Goal: Task Accomplishment & Management: Manage account settings

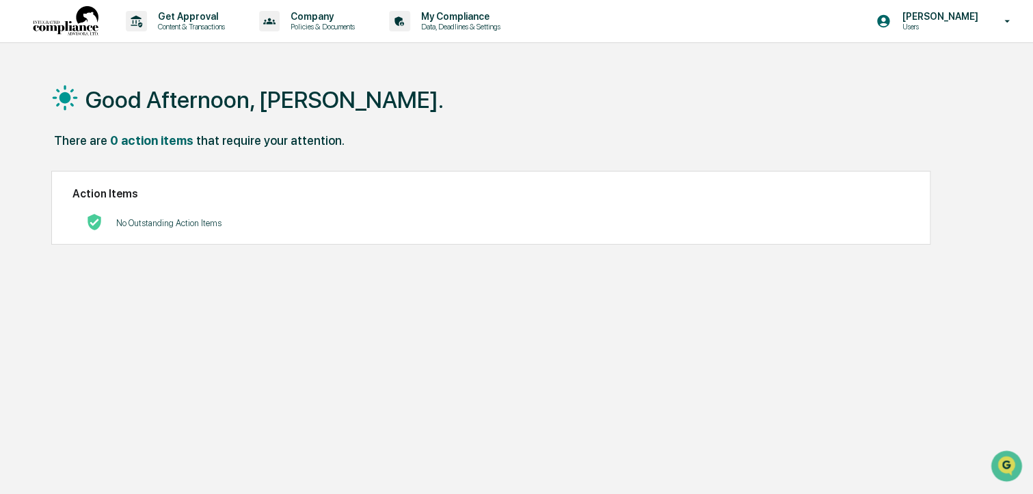
click at [66, 16] on img at bounding box center [66, 21] width 66 height 31
click at [1005, 24] on icon at bounding box center [1007, 21] width 24 height 13
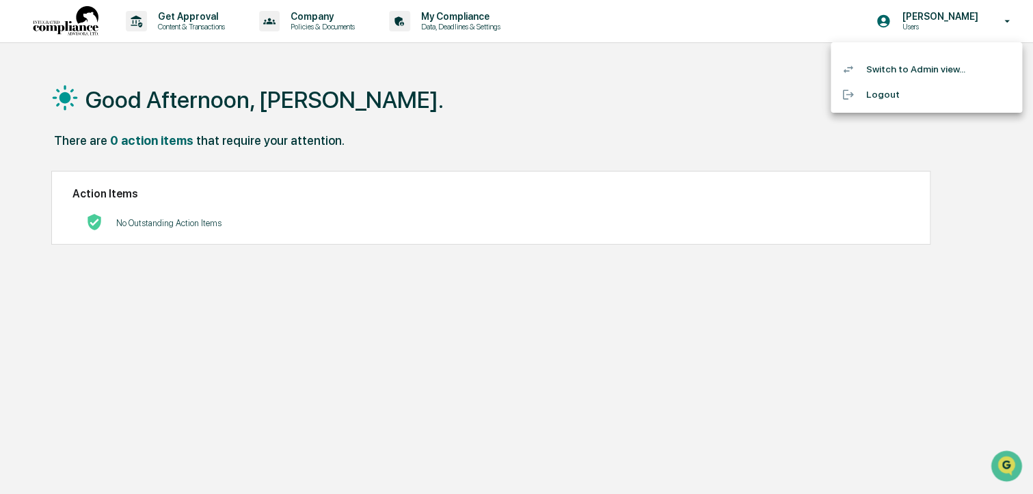
click at [893, 71] on li "Switch to Admin view..." at bounding box center [925, 69] width 191 height 25
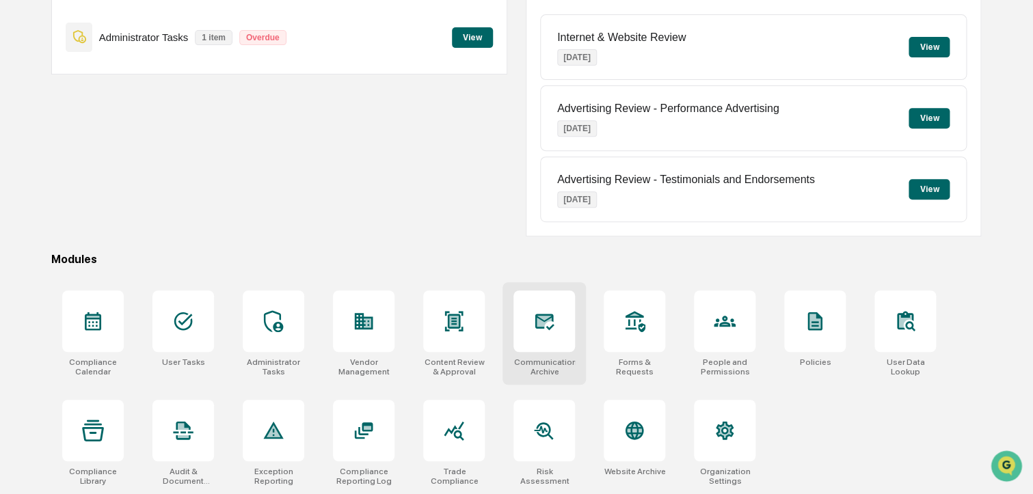
scroll to position [172, 0]
click at [551, 334] on div at bounding box center [544, 321] width 62 height 62
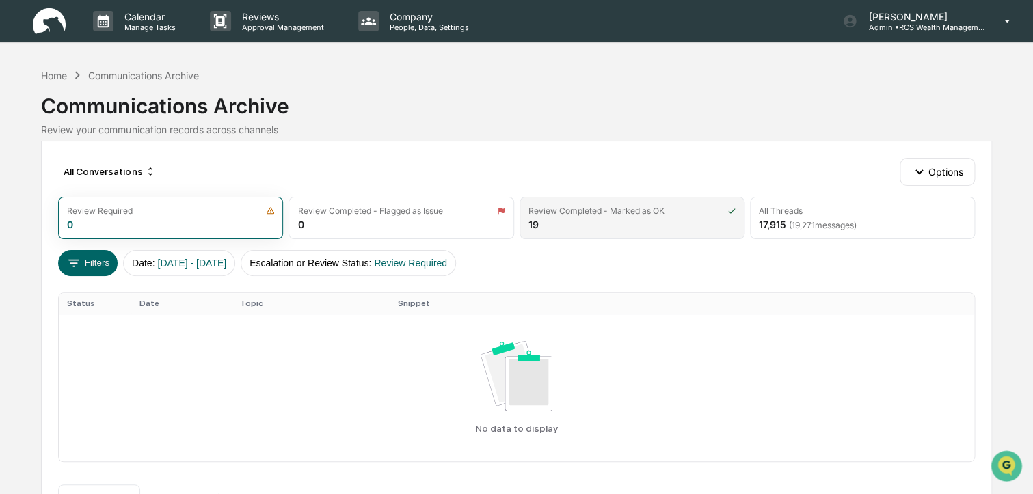
click at [633, 216] on div "Review Completed - Marked as OK" at bounding box center [596, 211] width 136 height 10
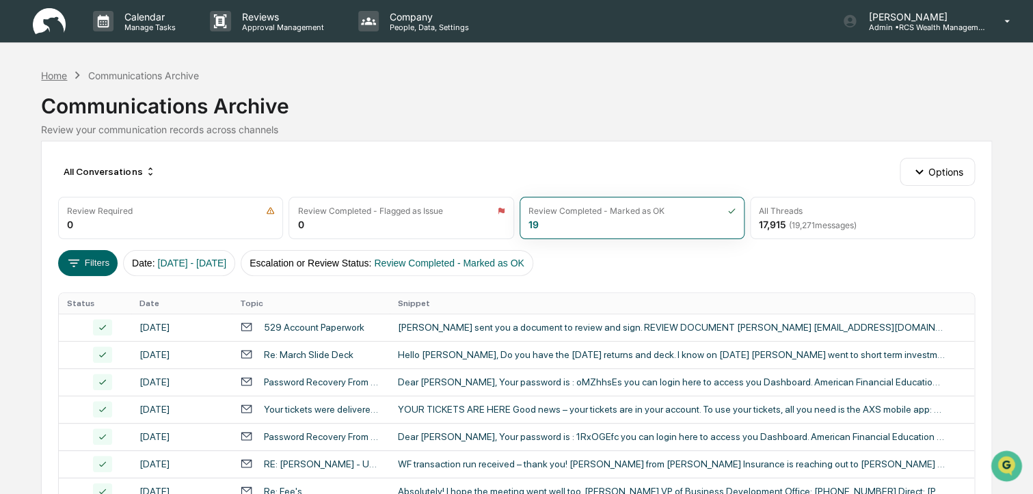
click at [53, 76] on div "Home" at bounding box center [54, 76] width 26 height 12
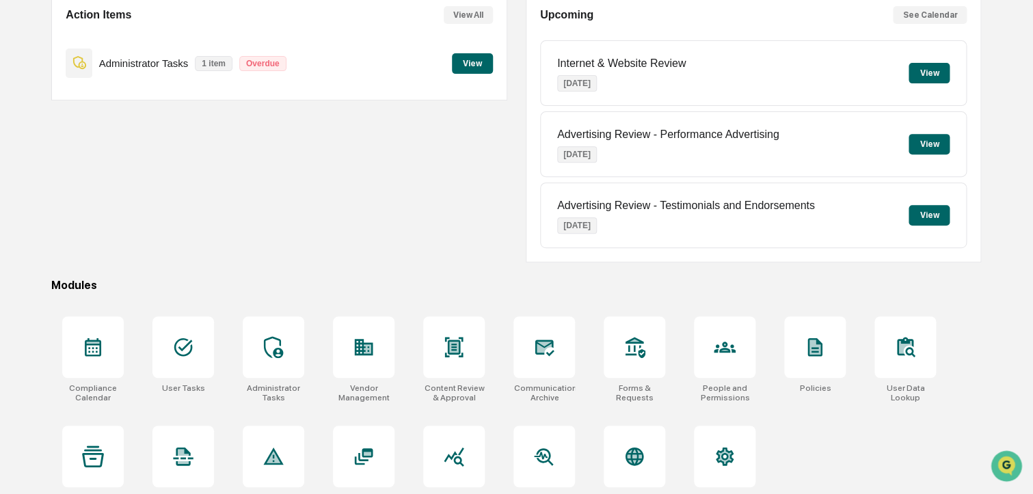
scroll to position [143, 0]
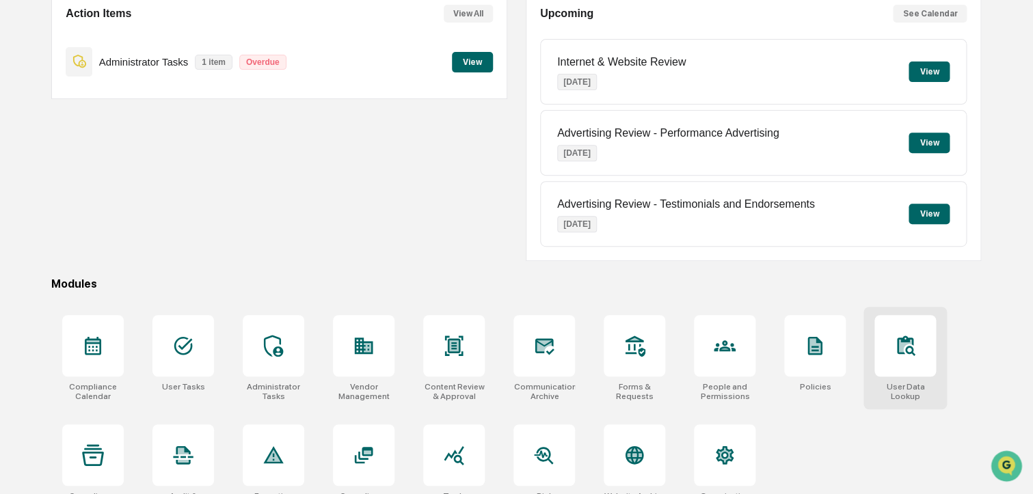
click at [905, 356] on icon at bounding box center [905, 346] width 22 height 22
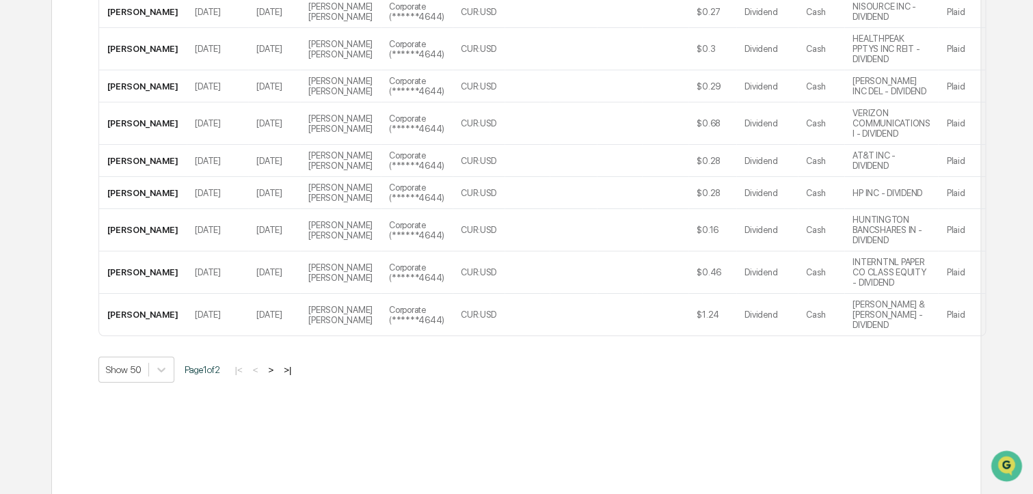
scroll to position [1805, 0]
click at [273, 372] on button ">" at bounding box center [271, 370] width 14 height 12
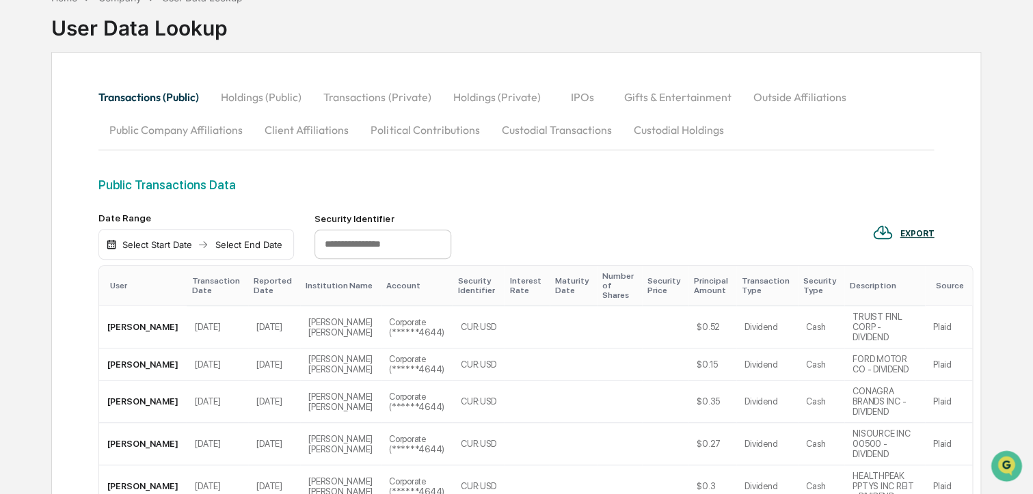
scroll to position [0, 0]
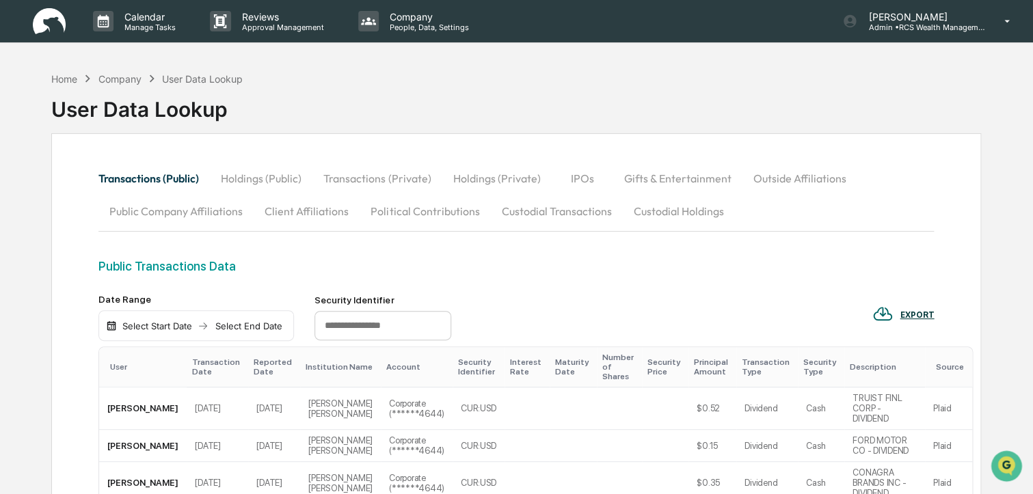
click at [213, 80] on div "User Data Lookup" at bounding box center [202, 79] width 81 height 12
click at [118, 77] on div "Company" at bounding box center [119, 79] width 43 height 12
click at [71, 81] on div "Home" at bounding box center [64, 79] width 26 height 12
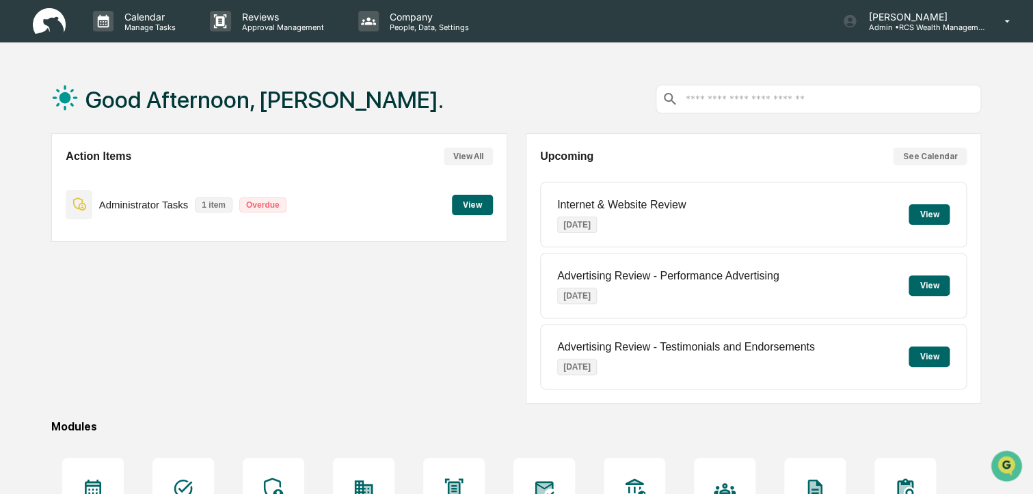
click at [733, 105] on input "text" at bounding box center [828, 99] width 291 height 13
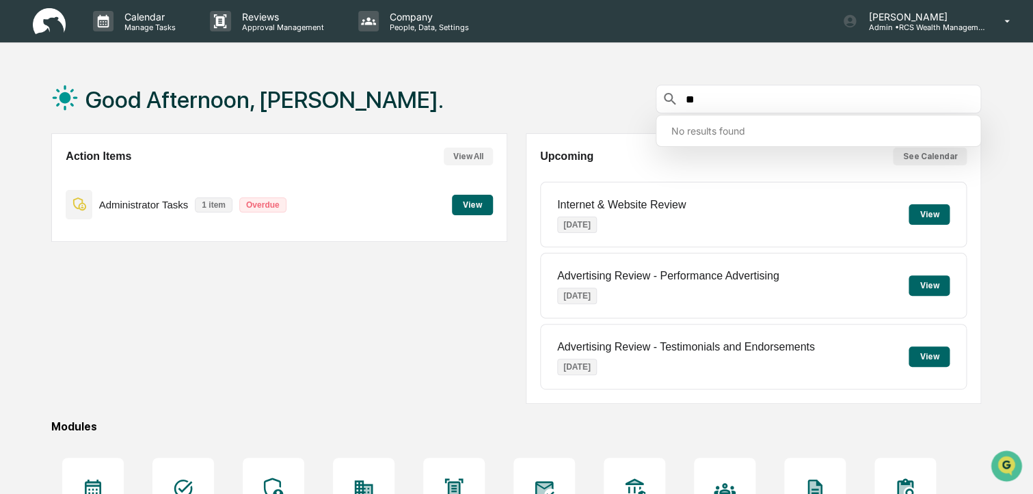
type input "*"
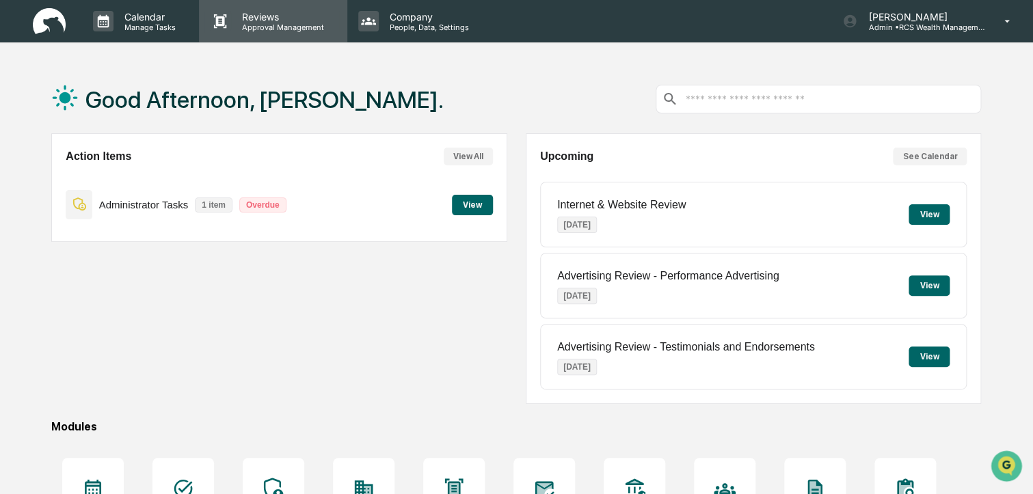
click at [244, 21] on p "Reviews" at bounding box center [281, 17] width 100 height 12
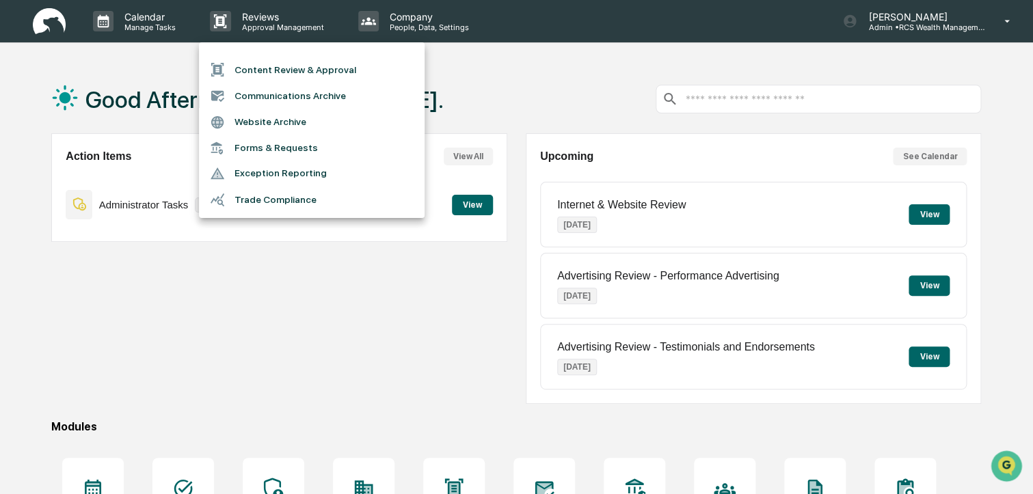
click at [264, 325] on div at bounding box center [516, 247] width 1033 height 494
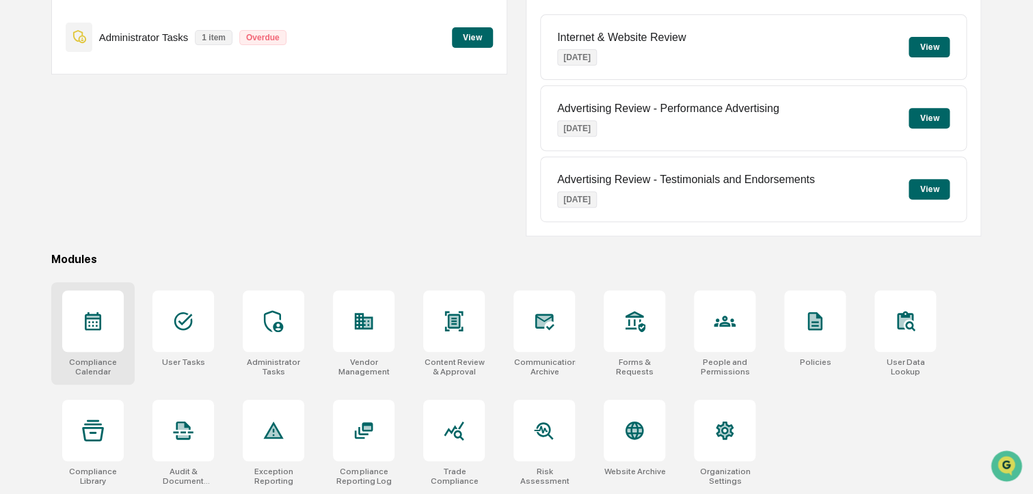
scroll to position [172, 0]
click at [107, 327] on div at bounding box center [93, 321] width 62 height 62
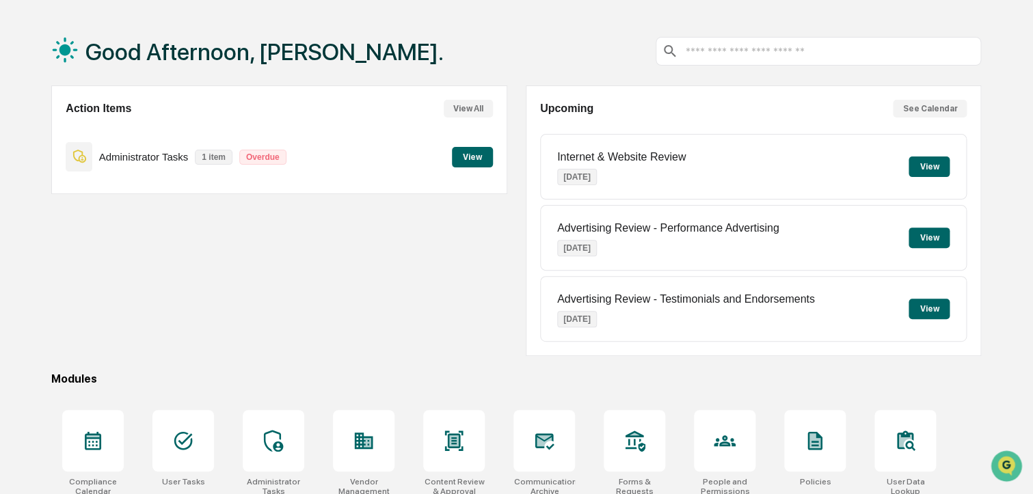
scroll to position [0, 0]
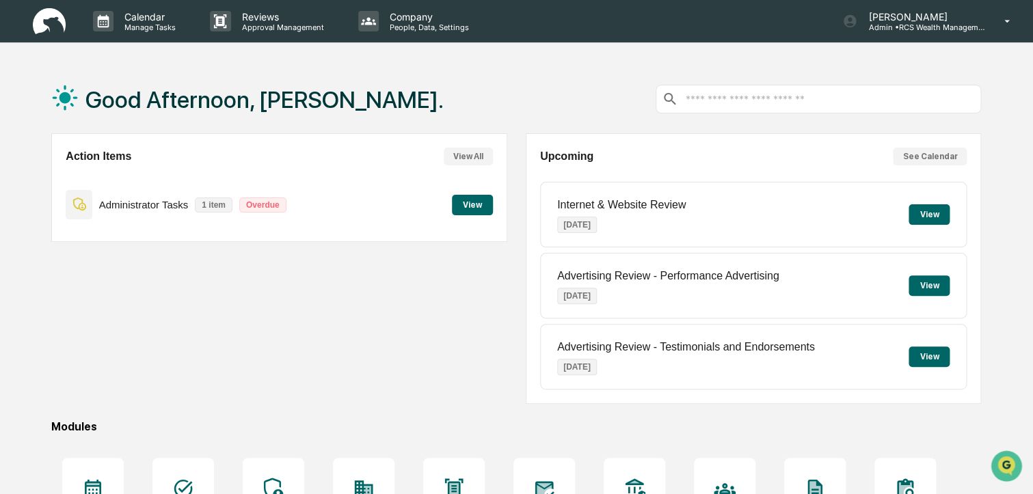
click at [473, 206] on button "View" at bounding box center [472, 205] width 41 height 21
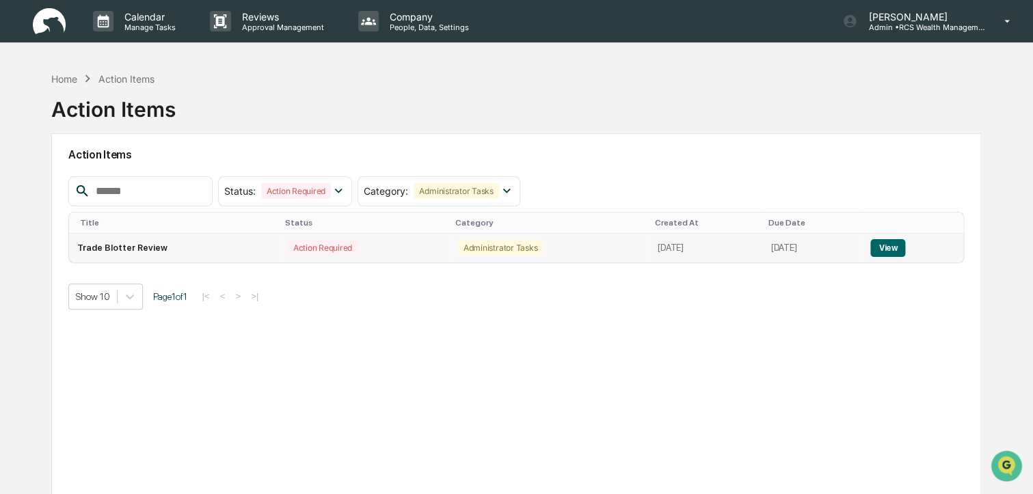
click at [891, 249] on button "View" at bounding box center [887, 248] width 35 height 18
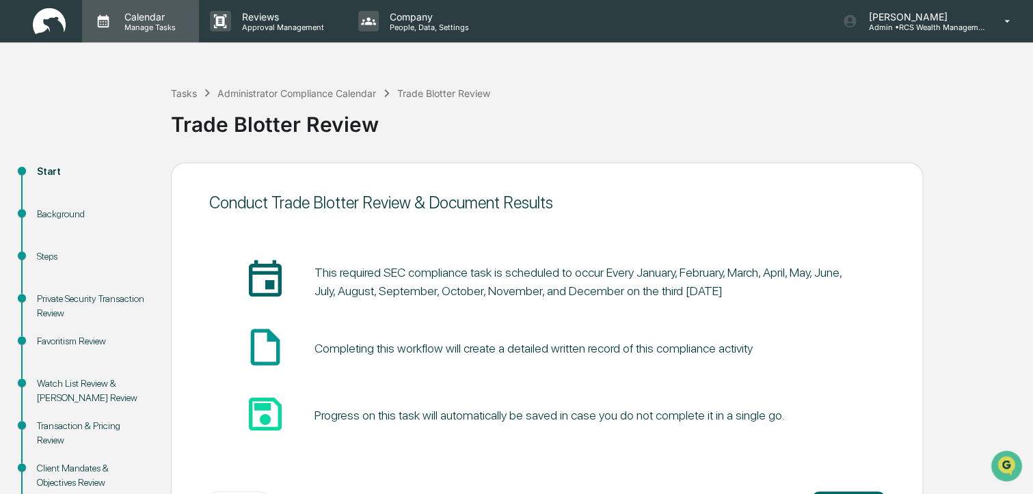
click at [141, 23] on p "Manage Tasks" at bounding box center [147, 28] width 69 height 10
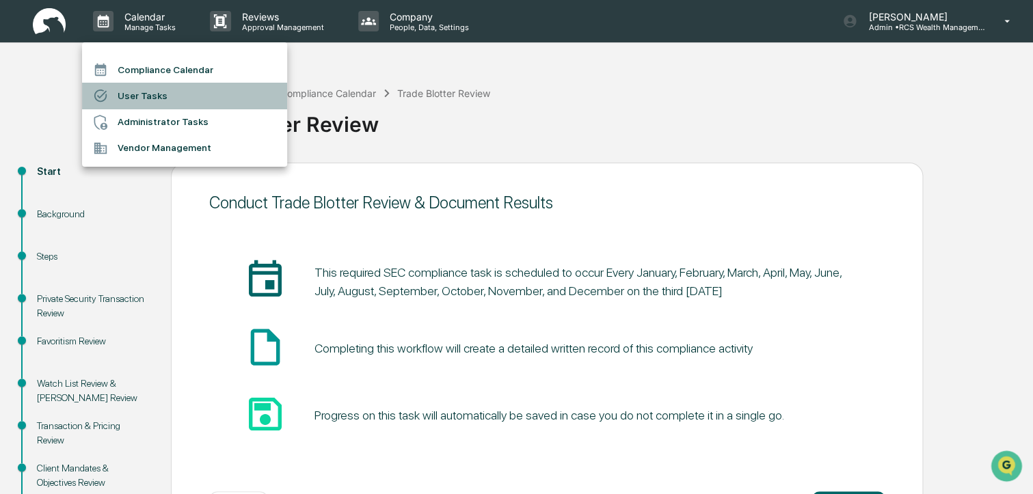
click at [148, 96] on li "User Tasks" at bounding box center [184, 96] width 205 height 26
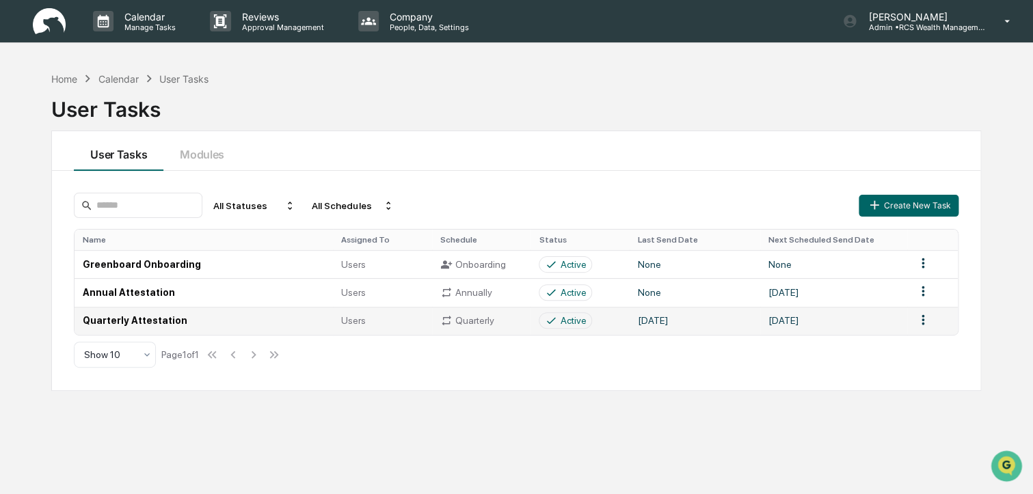
click at [145, 323] on td "Quarterly Attestation" at bounding box center [203, 321] width 258 height 28
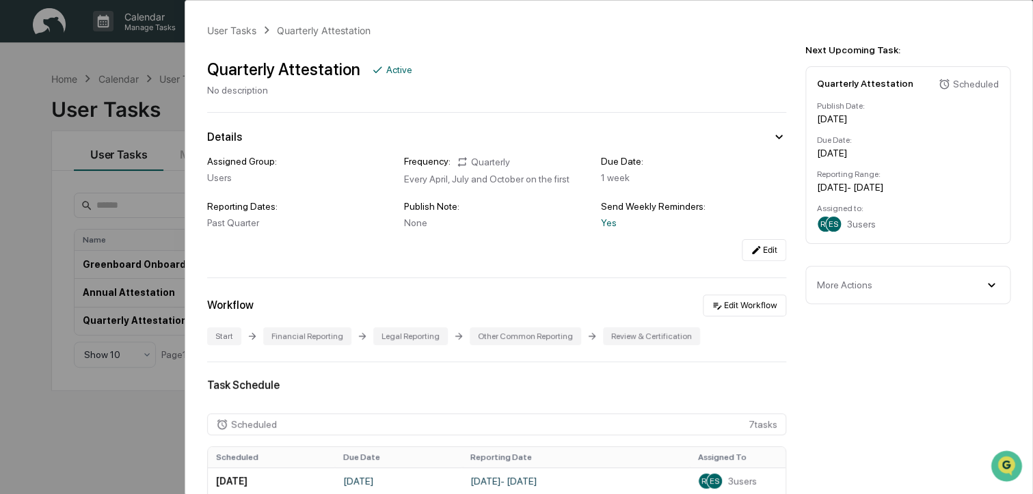
click at [62, 64] on div "User Tasks Quarterly Attestation Quarterly Attestation Active No description De…" at bounding box center [516, 247] width 1033 height 494
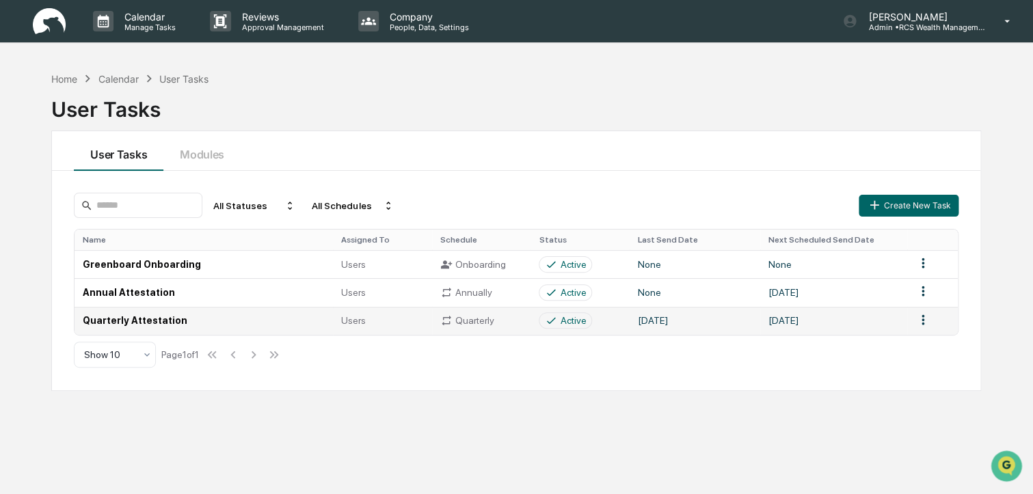
click at [682, 326] on td "June 30, 2025" at bounding box center [694, 321] width 131 height 28
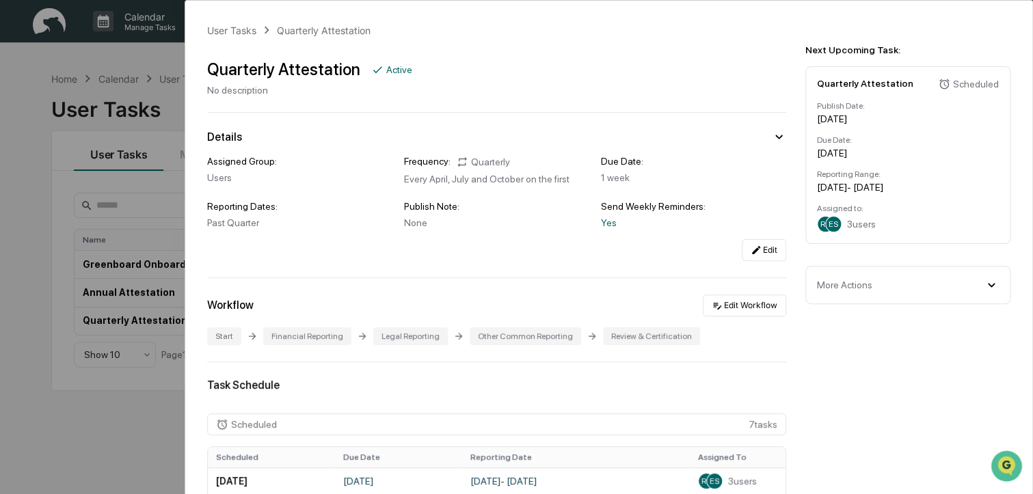
click at [990, 292] on icon at bounding box center [990, 284] width 15 height 15
click at [881, 255] on div "Next Upcoming Task: Quarterly Attestation Scheduled Publish Date: October 1, 20…" at bounding box center [910, 193] width 243 height 385
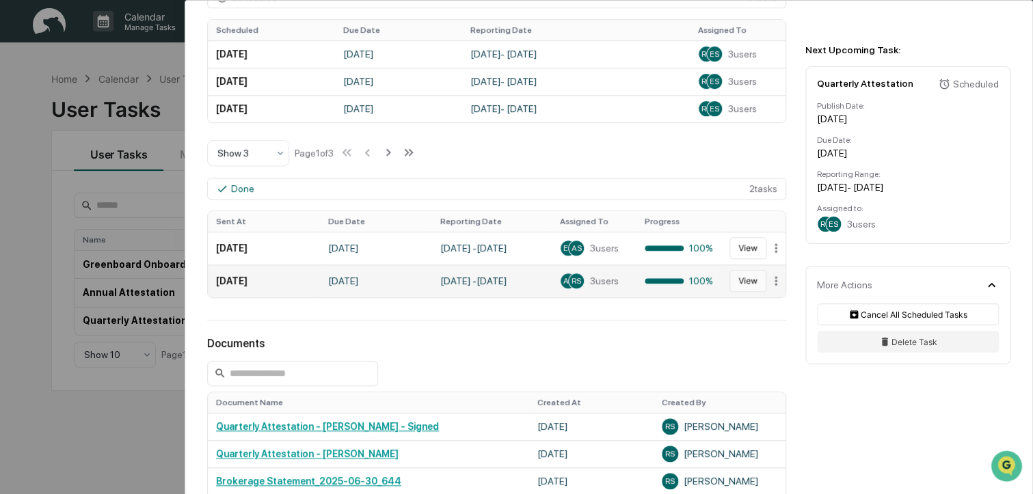
scroll to position [426, 0]
click at [748, 286] on button "View" at bounding box center [747, 282] width 37 height 22
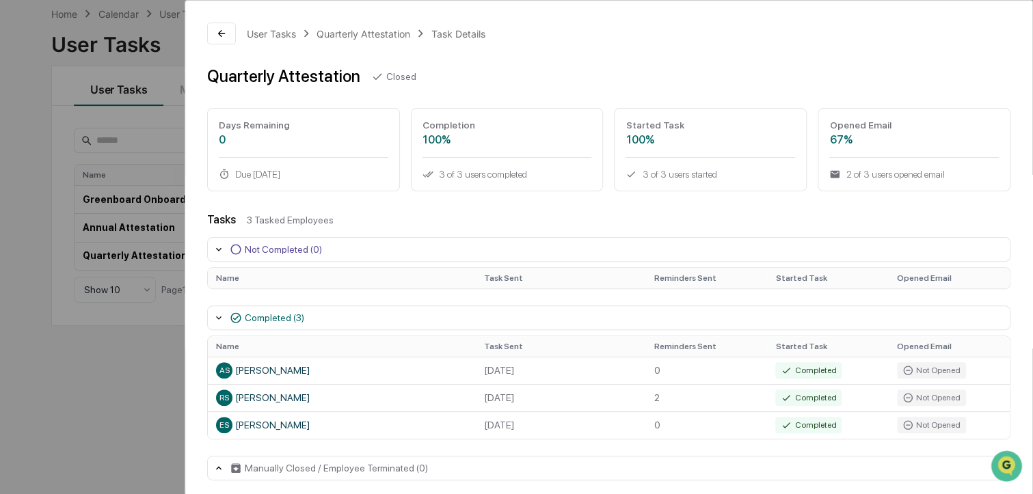
scroll to position [10, 0]
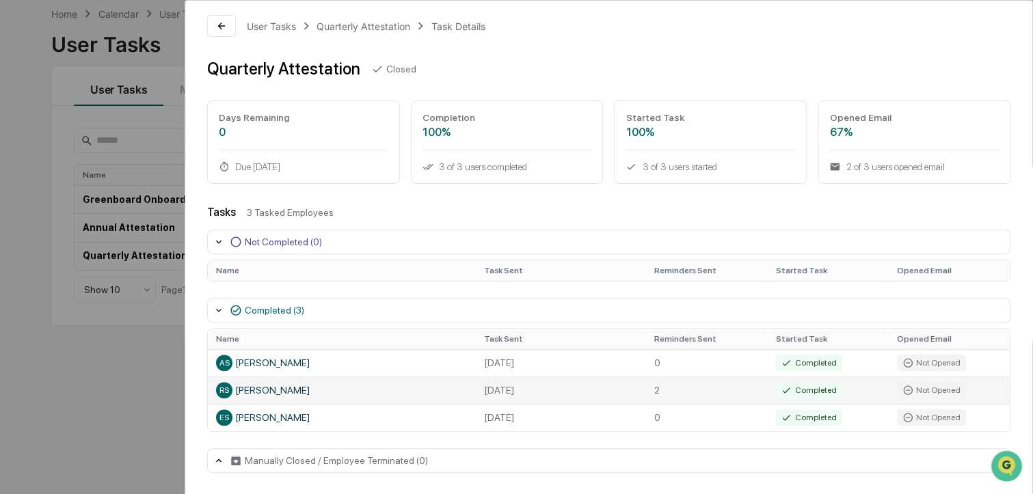
click at [661, 391] on td "2" at bounding box center [706, 390] width 121 height 27
click at [217, 459] on icon at bounding box center [218, 460] width 11 height 11
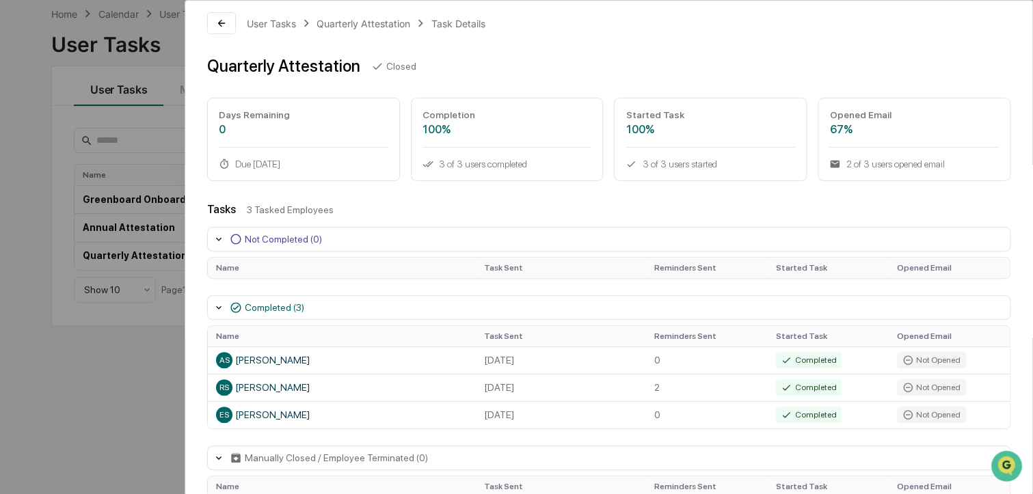
scroll to position [44, 0]
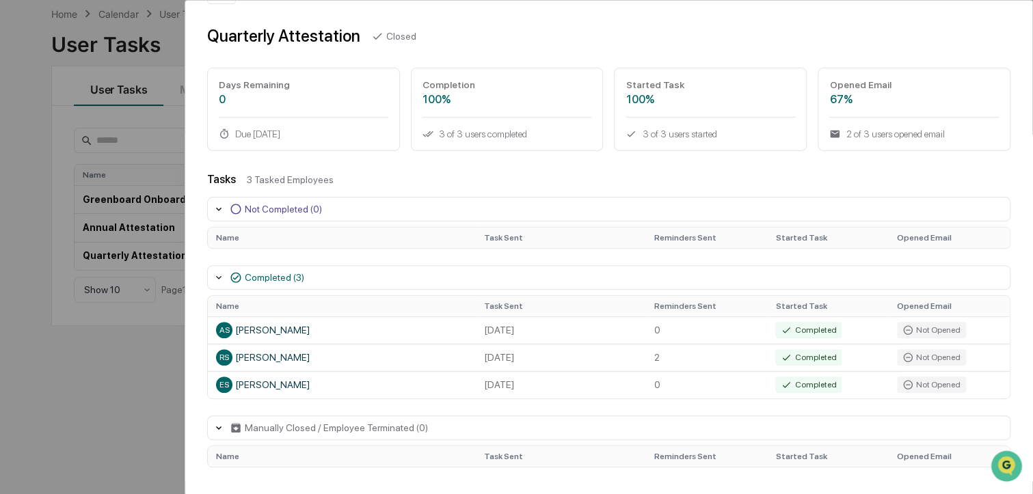
click at [354, 429] on div "Manually Closed / Employee Terminated (0)" at bounding box center [336, 427] width 183 height 11
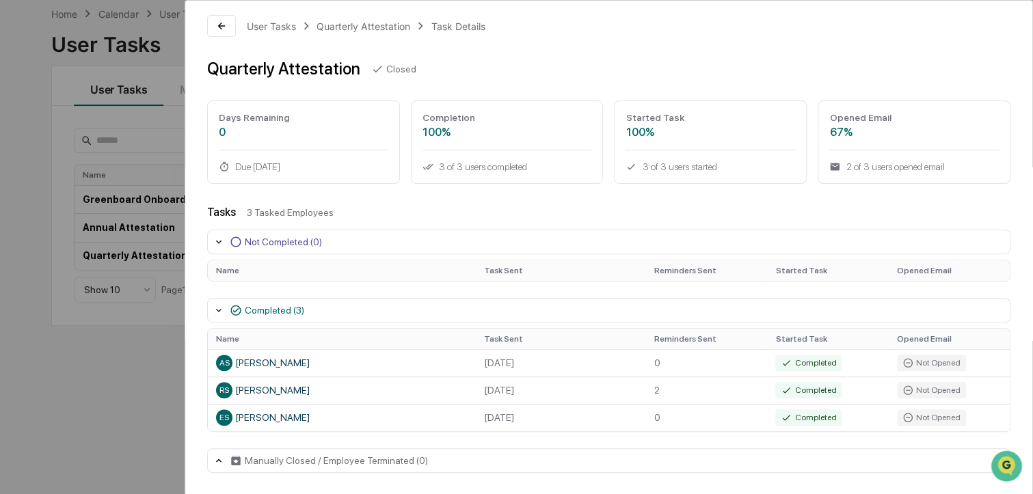
scroll to position [10, 0]
click at [271, 242] on div "Not Completed (0)" at bounding box center [283, 241] width 77 height 11
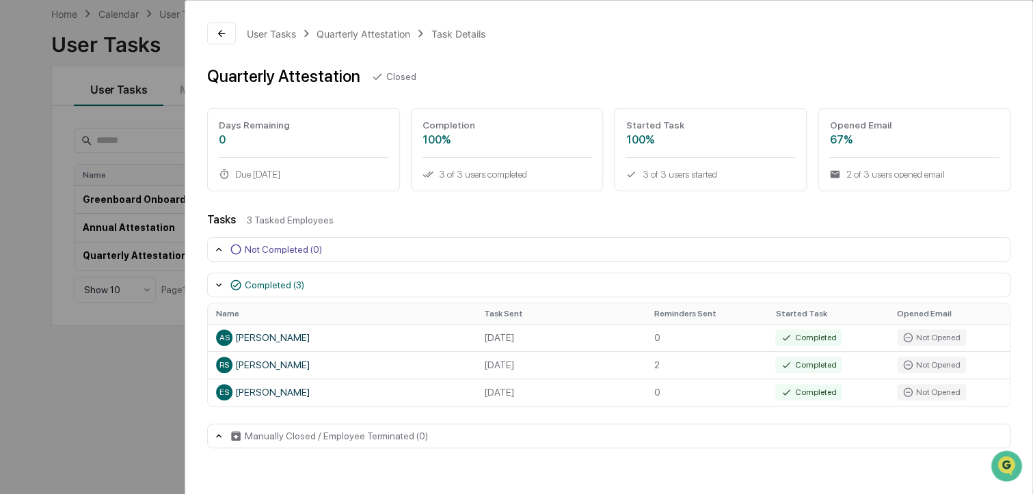
scroll to position [0, 0]
click at [854, 178] on div "2 of 3 users opened email" at bounding box center [913, 174] width 169 height 11
click at [841, 141] on div "67%" at bounding box center [913, 139] width 169 height 13
click at [894, 185] on div "Opened Email 67% 2 of 3 users opened email" at bounding box center [913, 149] width 193 height 83
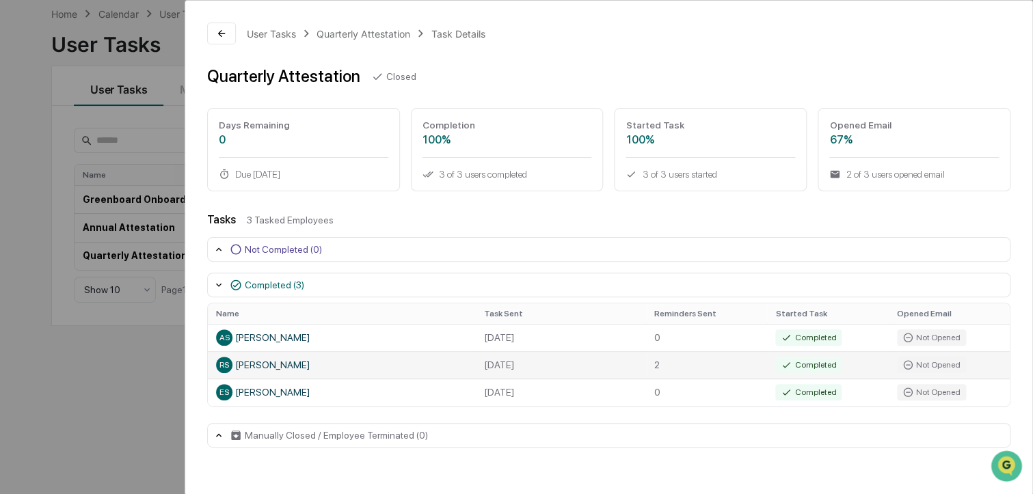
click at [811, 368] on div "Completed" at bounding box center [808, 365] width 66 height 16
click at [670, 367] on td "2" at bounding box center [706, 364] width 121 height 27
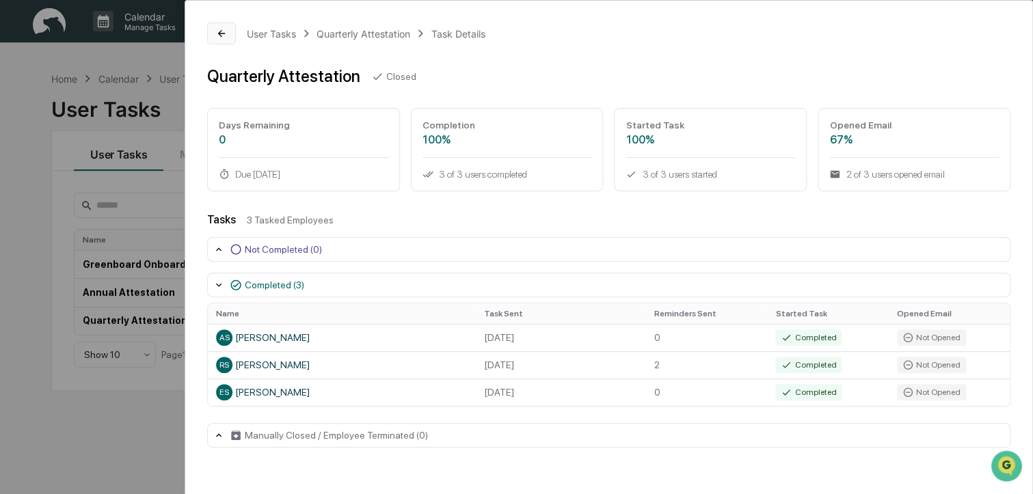
click at [226, 33] on icon at bounding box center [221, 33] width 11 height 11
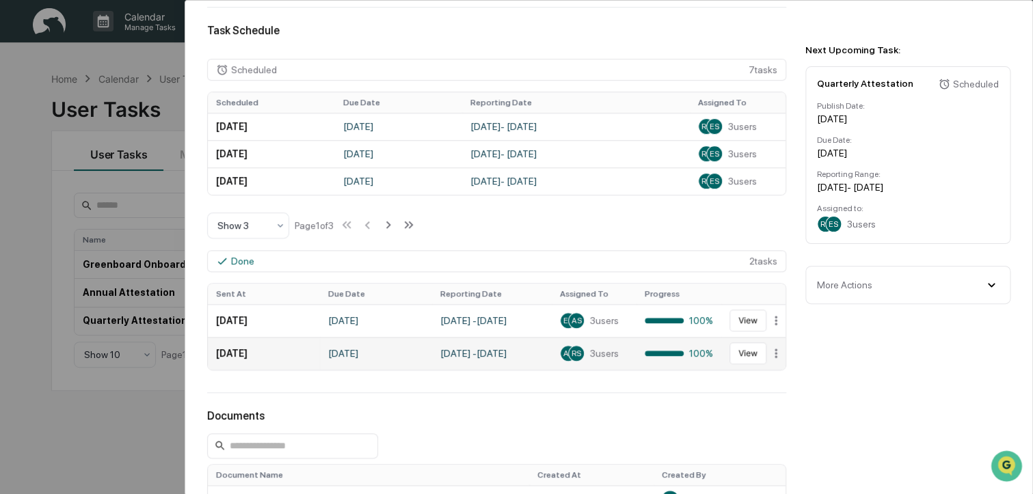
scroll to position [356, 0]
click at [776, 355] on html "Calendar Manage Tasks Reviews Approval Management Company People, Data, Setting…" at bounding box center [516, 247] width 1033 height 494
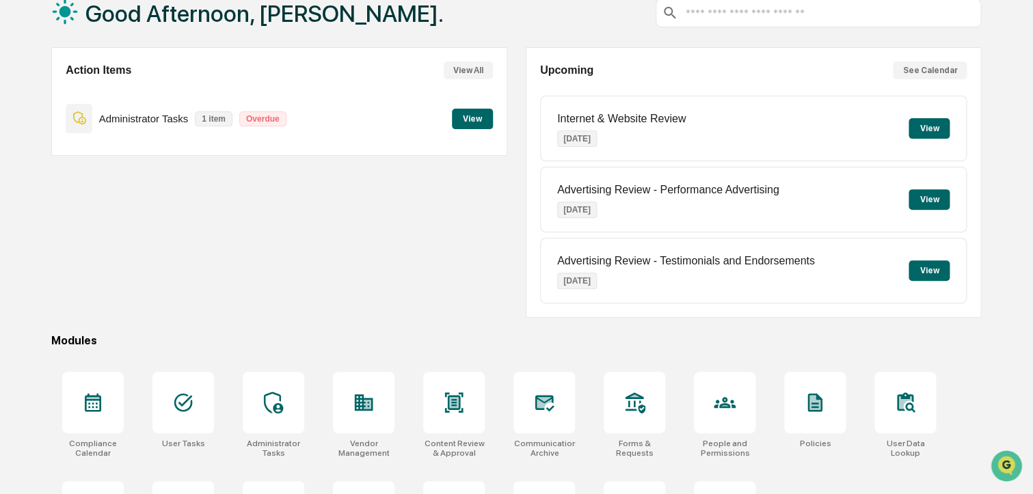
scroll to position [172, 0]
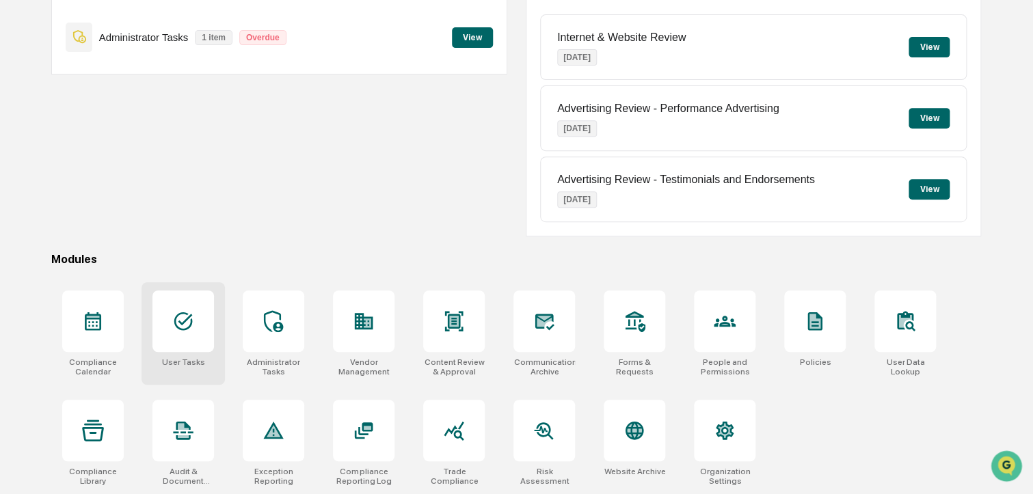
click at [196, 322] on div at bounding box center [183, 321] width 62 height 62
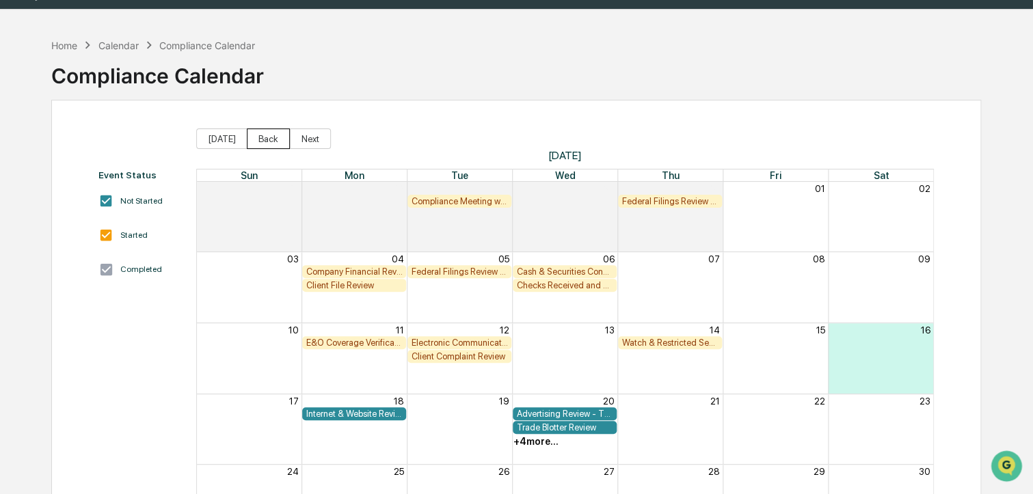
scroll to position [31, 0]
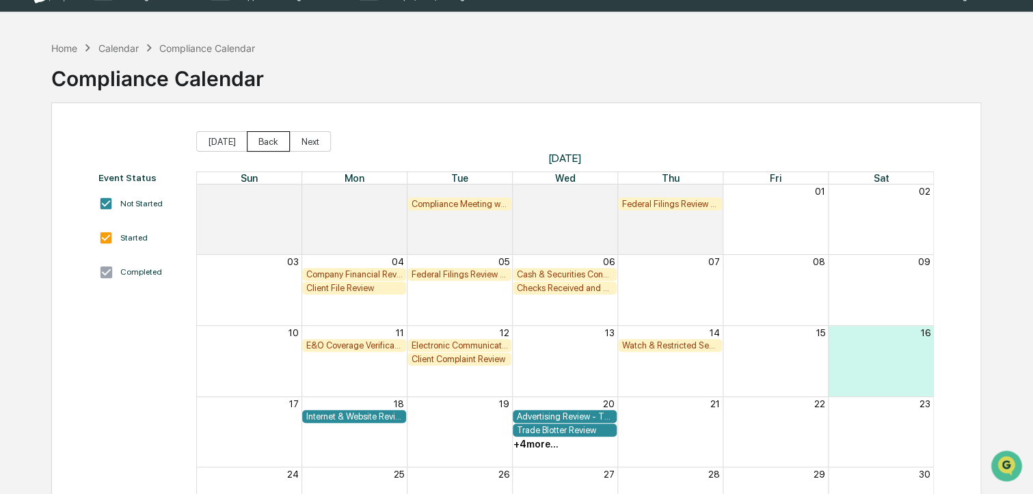
click at [260, 141] on button "Back" at bounding box center [268, 141] width 43 height 21
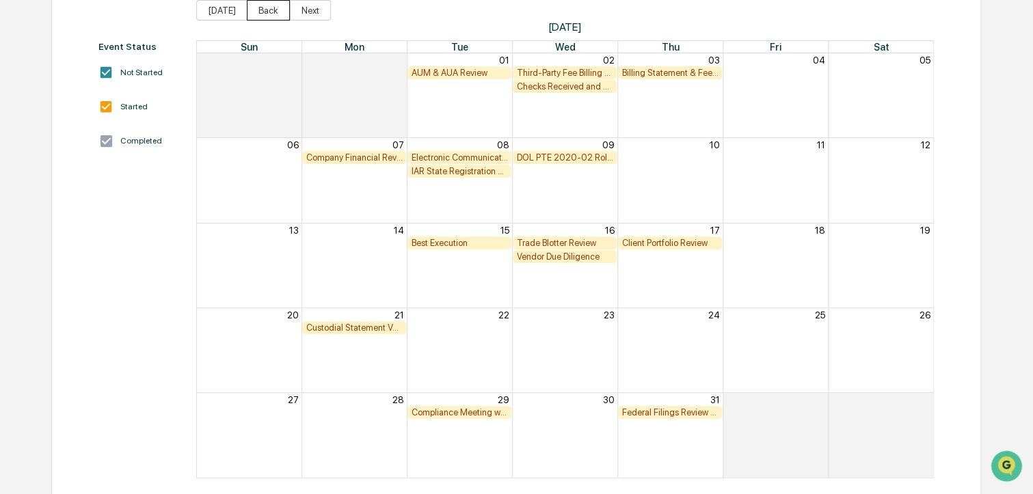
scroll to position [160, 0]
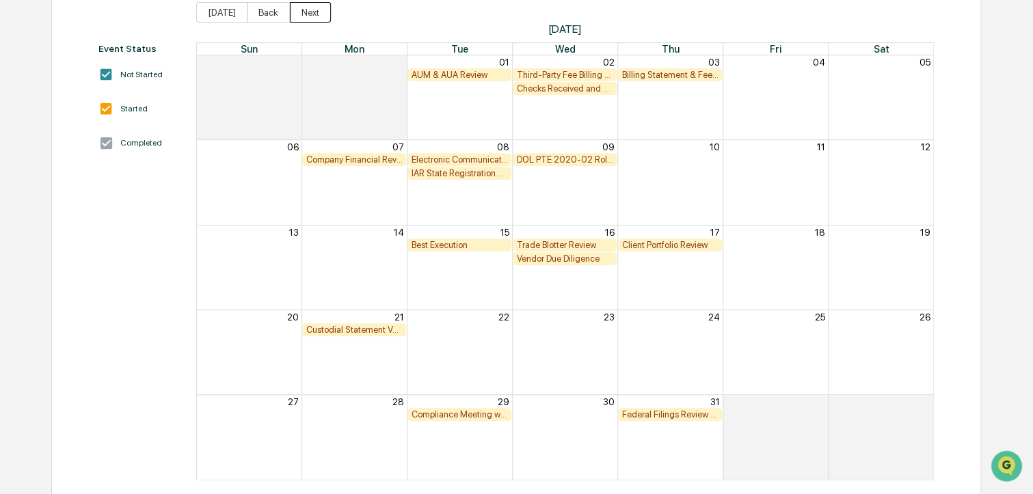
click at [314, 15] on button "Next" at bounding box center [310, 12] width 41 height 21
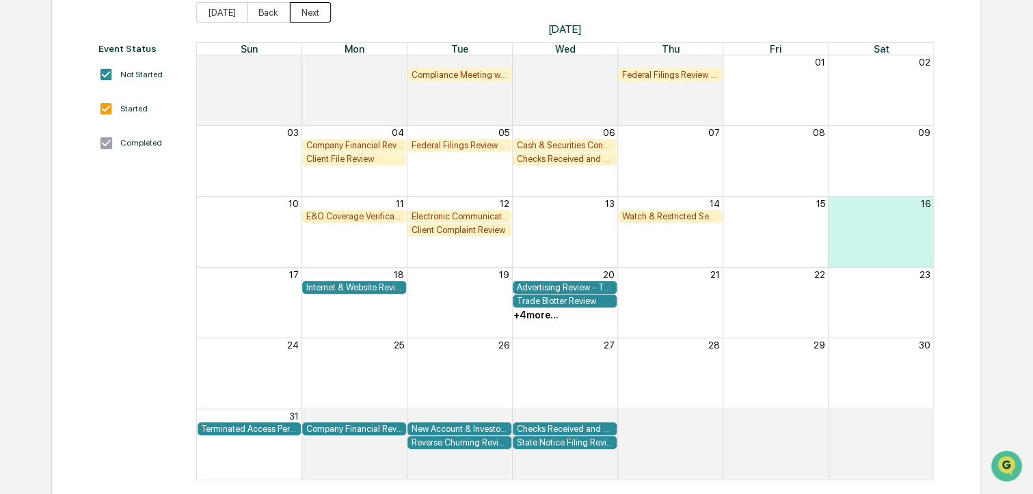
scroll to position [159, 0]
click at [539, 319] on div "+ 4 more..." at bounding box center [535, 315] width 45 height 11
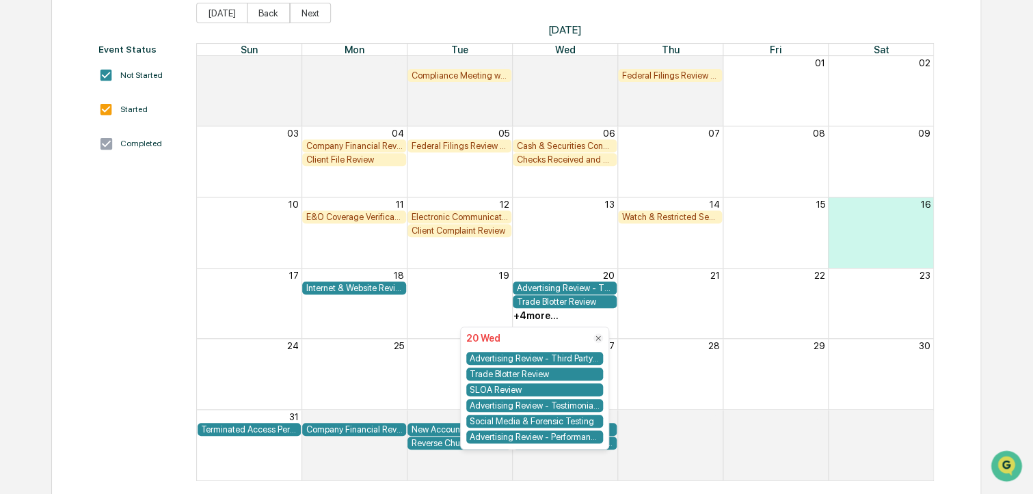
click at [539, 319] on div "+ 4 more..." at bounding box center [535, 315] width 45 height 11
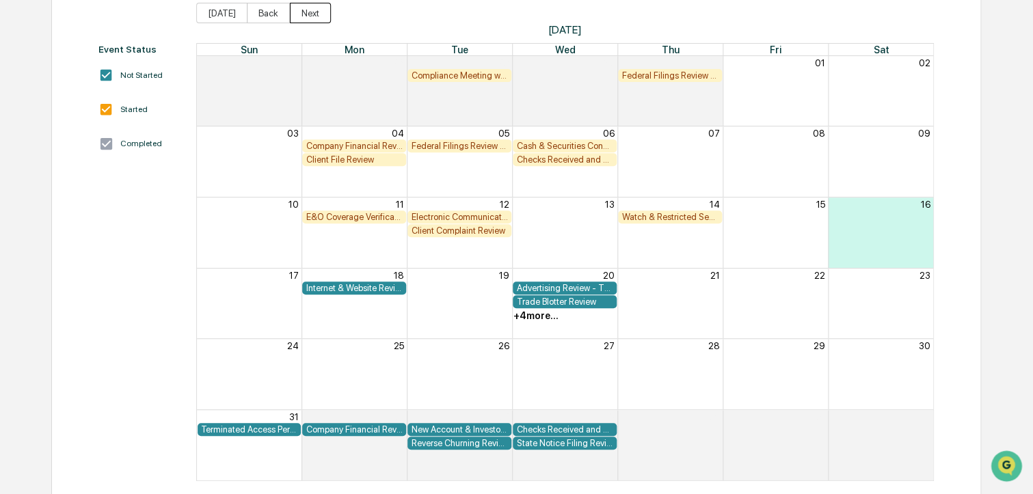
click at [313, 16] on button "Next" at bounding box center [310, 13] width 41 height 21
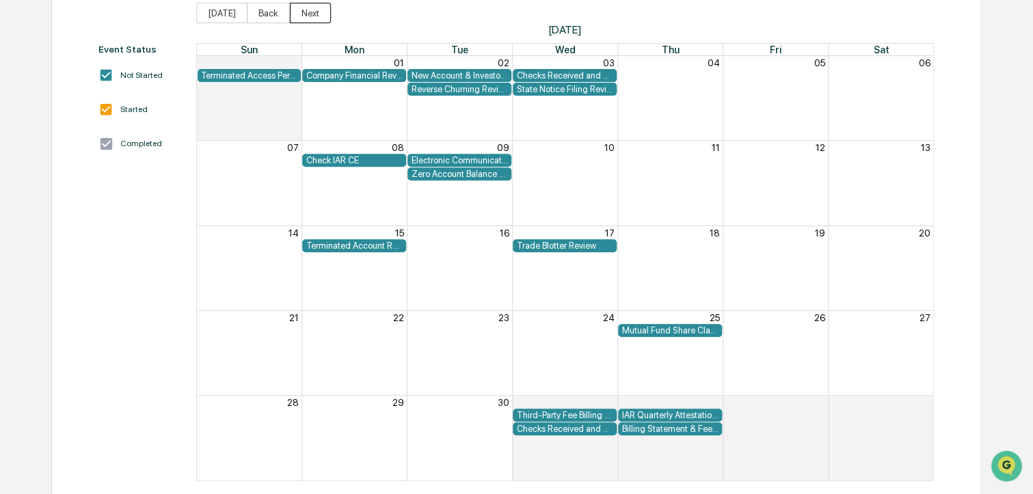
click at [313, 16] on button "Next" at bounding box center [310, 13] width 41 height 21
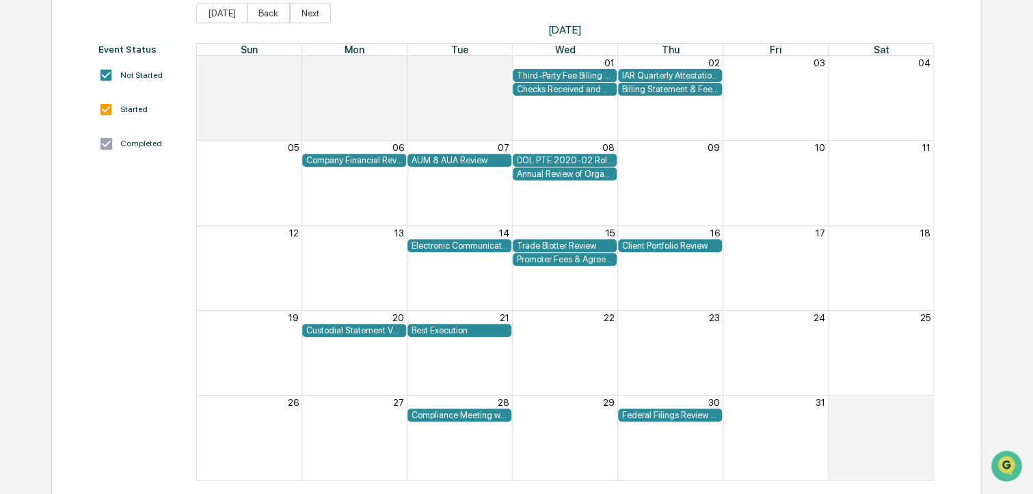
click at [679, 75] on div "IAR Quarterly Attestation Review" at bounding box center [669, 75] width 97 height 10
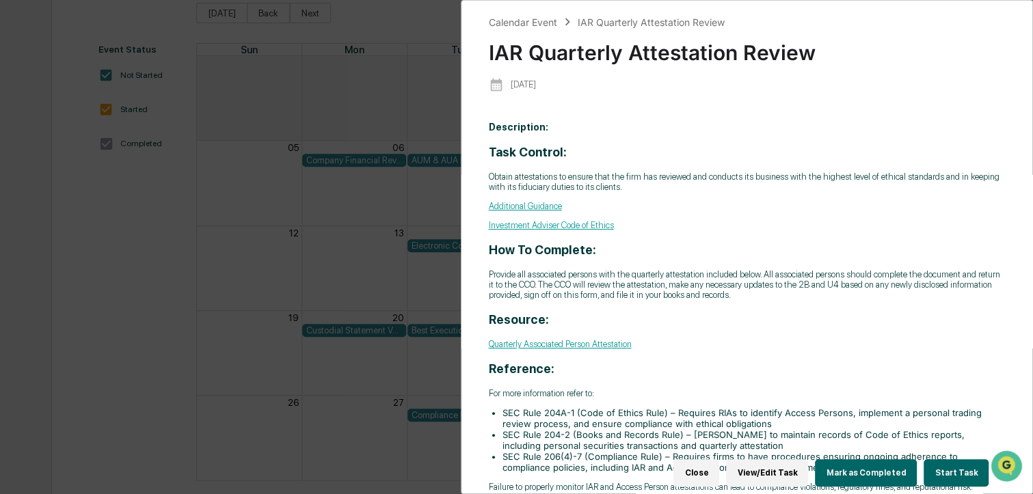
scroll to position [23, 0]
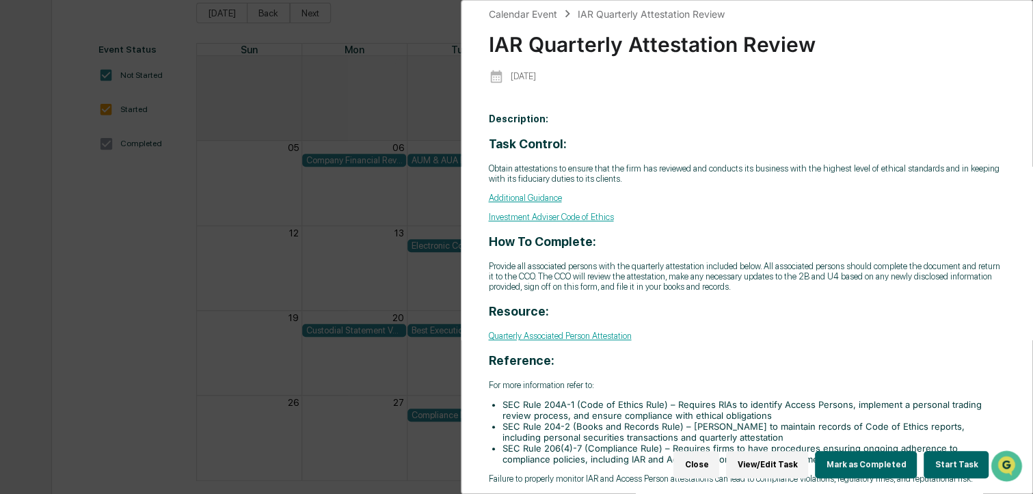
click at [571, 333] on link "Quarterly Associated Person Attestation" at bounding box center [560, 336] width 143 height 10
click at [779, 452] on button "View/Edit Task" at bounding box center [767, 464] width 82 height 27
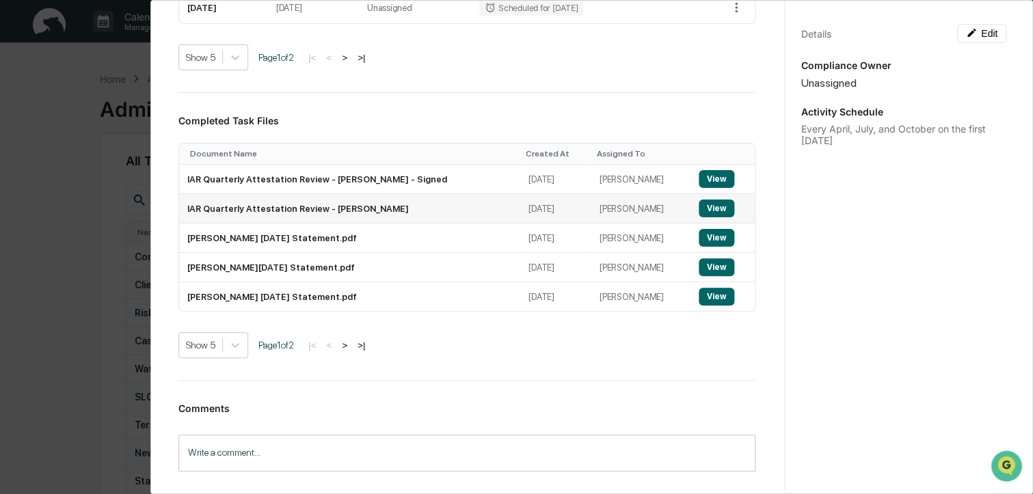
scroll to position [838, 0]
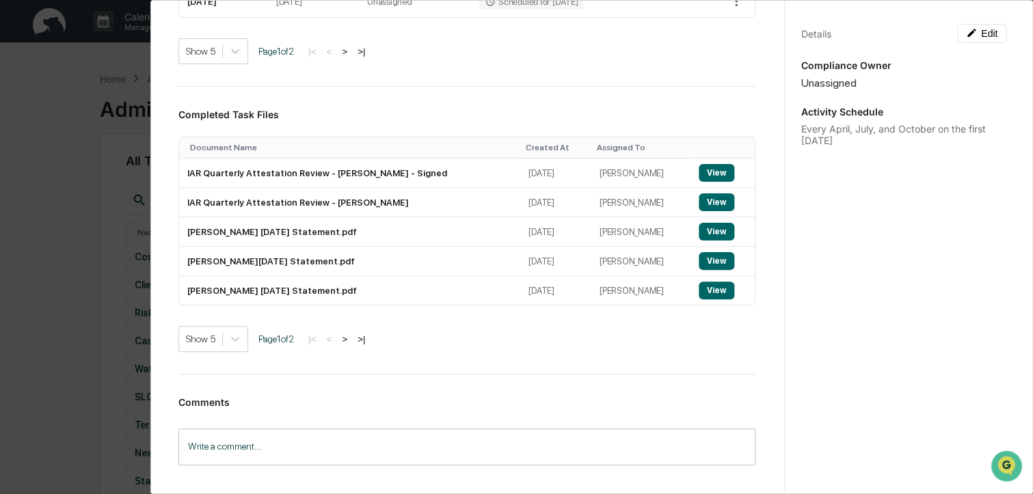
click at [345, 343] on button ">" at bounding box center [345, 339] width 14 height 12
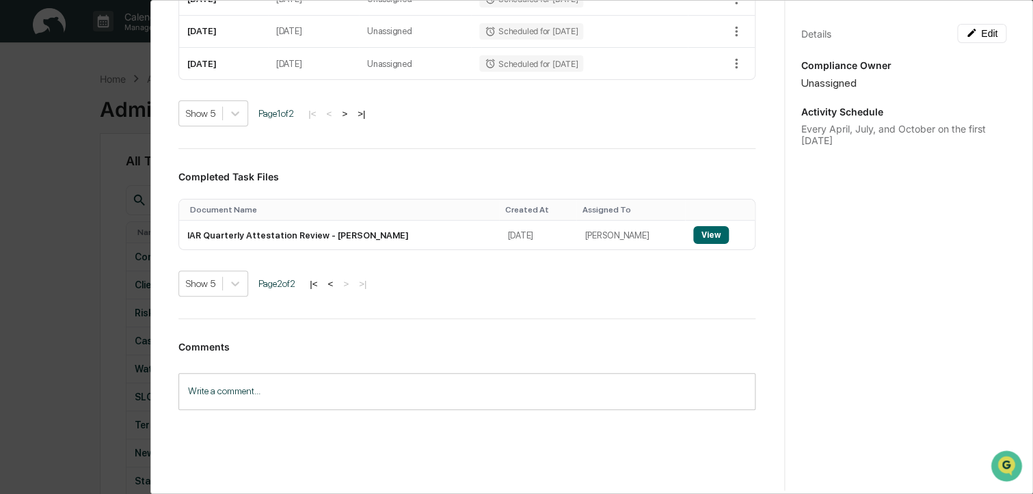
scroll to position [778, 0]
click at [321, 285] on button "|<" at bounding box center [313, 282] width 16 height 12
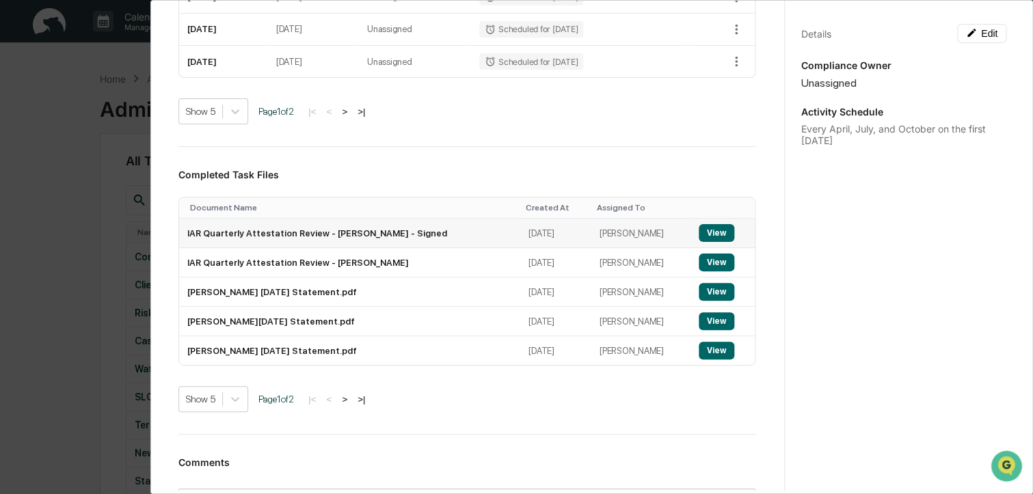
click at [705, 238] on button "View" at bounding box center [716, 233] width 36 height 18
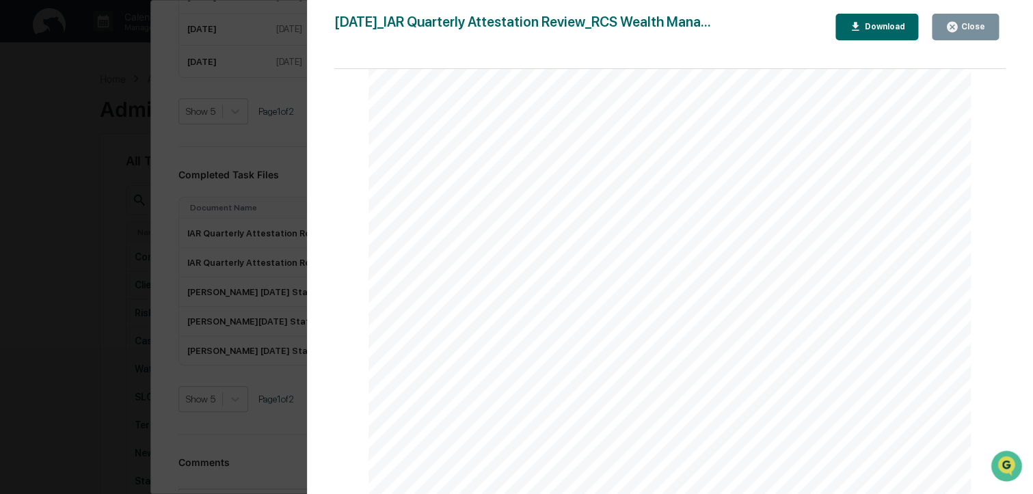
scroll to position [173, 0]
click at [957, 27] on icon "button" at bounding box center [951, 27] width 10 height 10
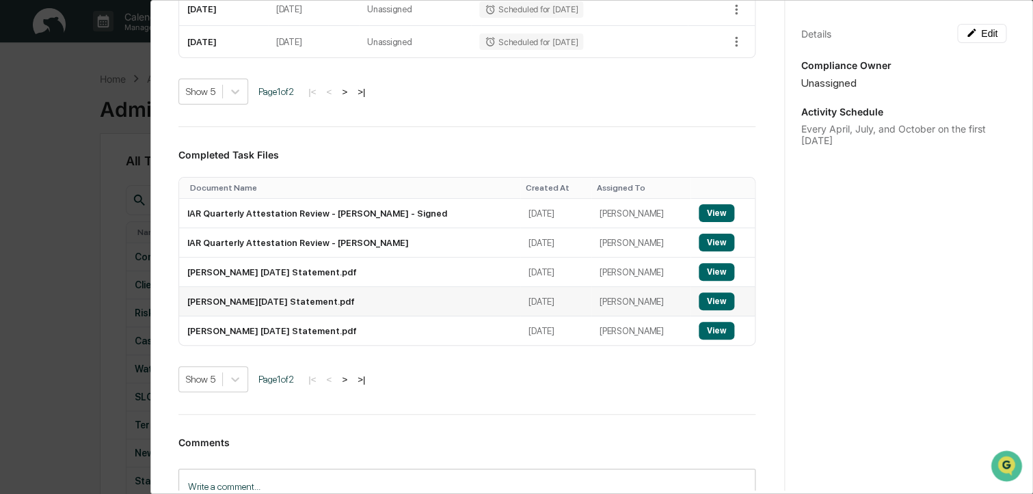
scroll to position [814, 0]
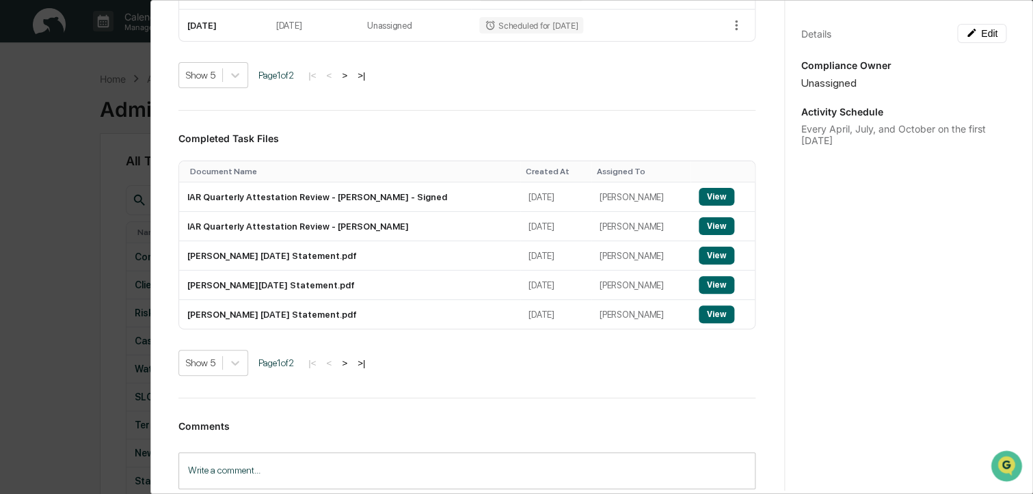
click at [347, 368] on button ">" at bounding box center [345, 363] width 14 height 12
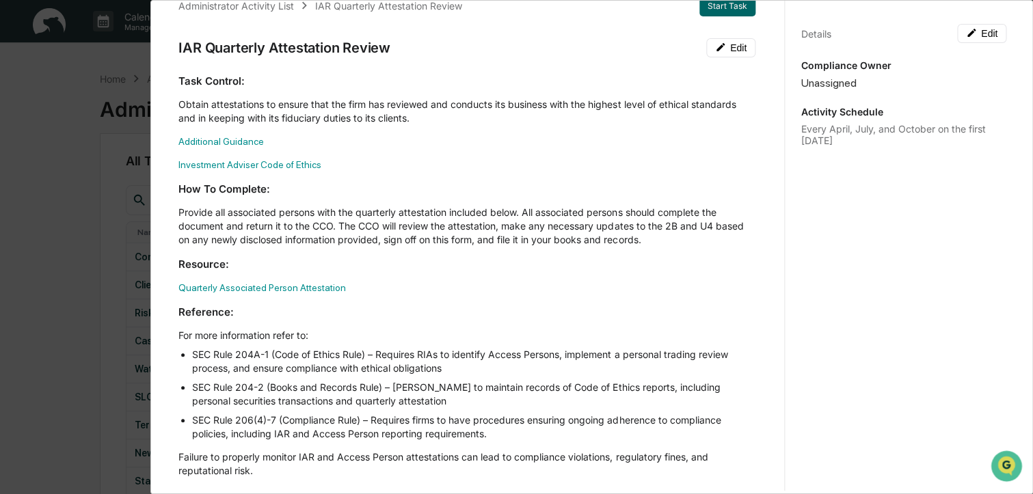
scroll to position [0, 0]
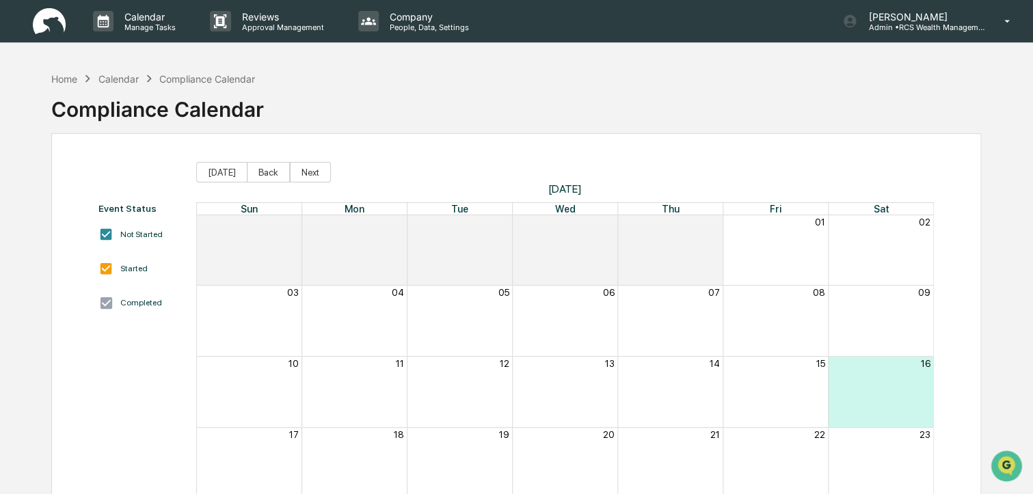
scroll to position [159, 0]
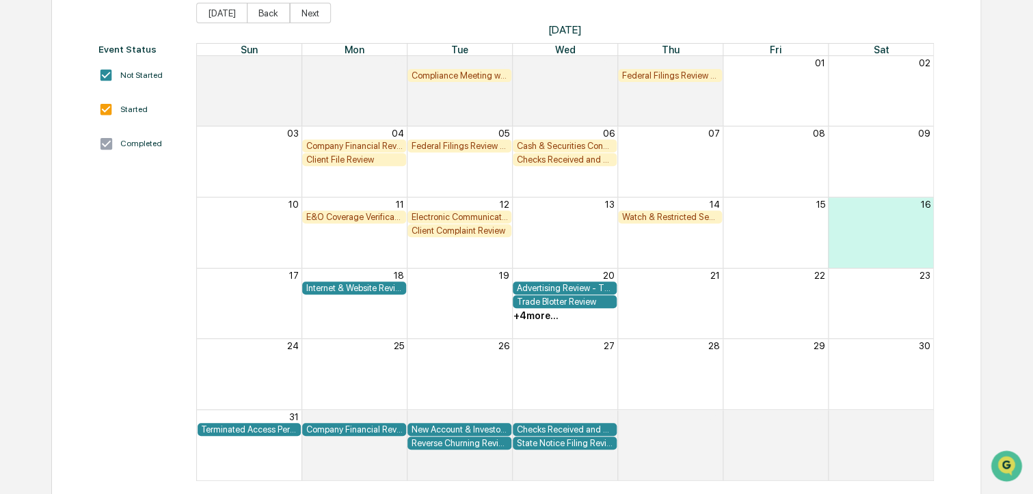
click at [534, 317] on div "+ 4 more..." at bounding box center [535, 315] width 45 height 11
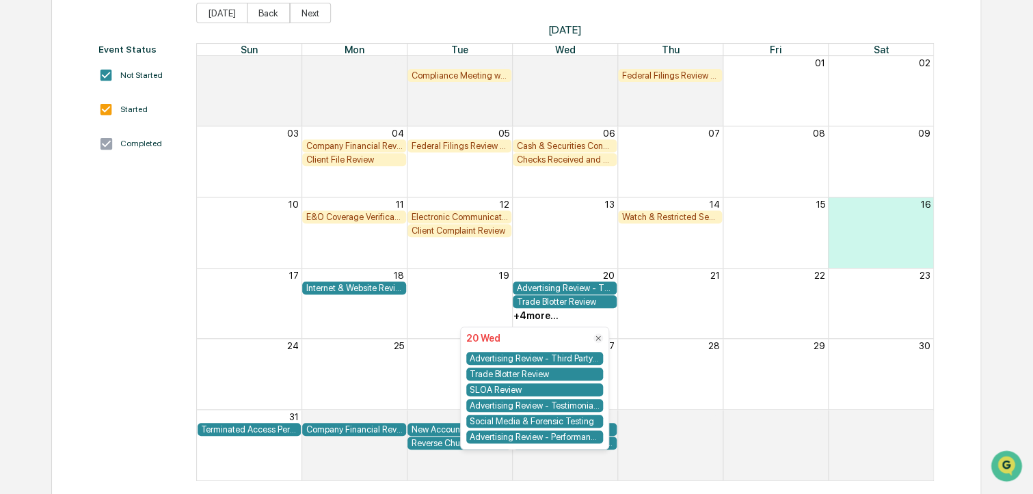
click at [713, 291] on div "Internet & Website Review Advertising Review - Third Party Ratings" at bounding box center [565, 289] width 737 height 14
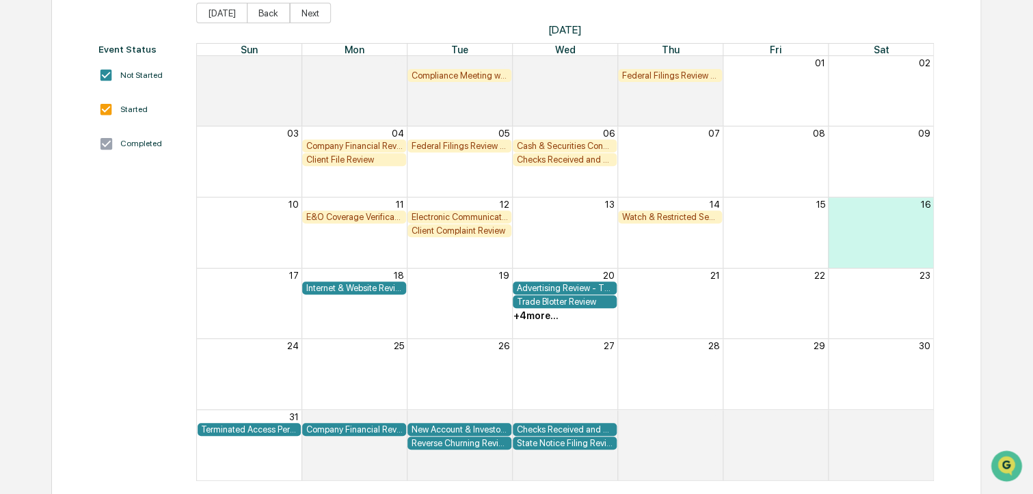
click at [474, 151] on div "Federal Filings Review - Form N-PX" at bounding box center [459, 146] width 97 height 10
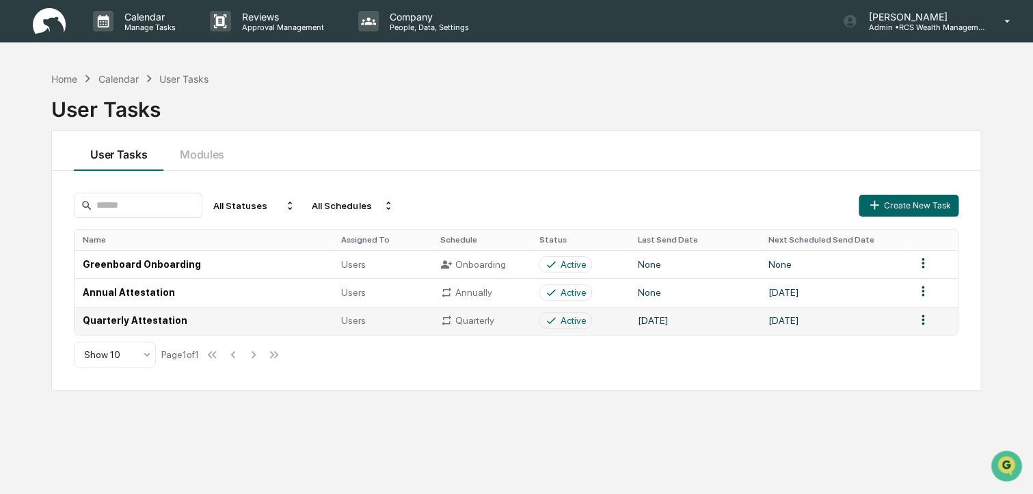
click at [125, 321] on td "Quarterly Attestation" at bounding box center [203, 321] width 258 height 28
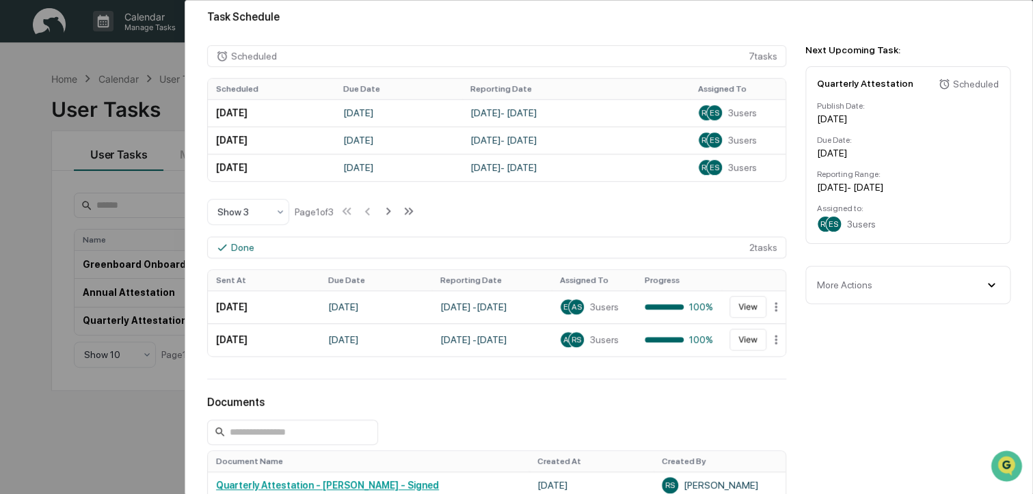
scroll to position [369, 0]
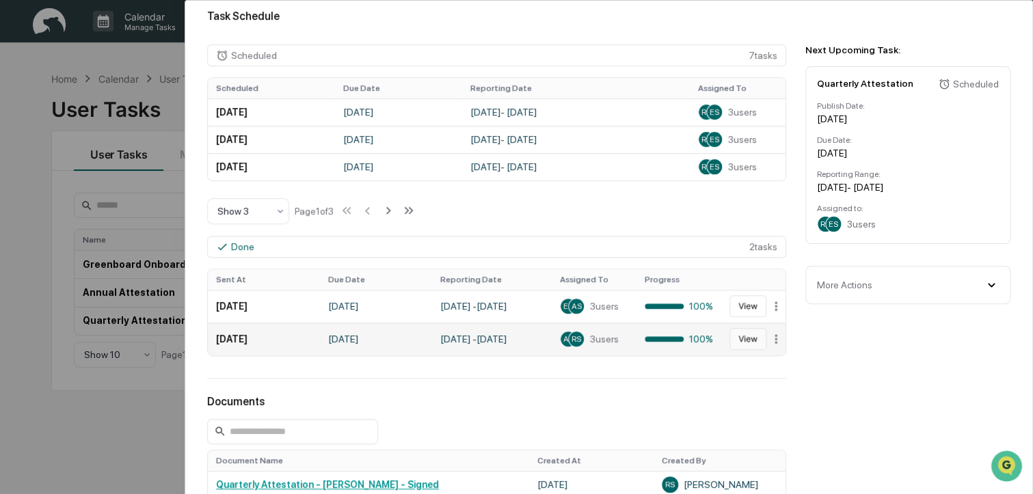
click at [751, 341] on button "View" at bounding box center [747, 339] width 37 height 22
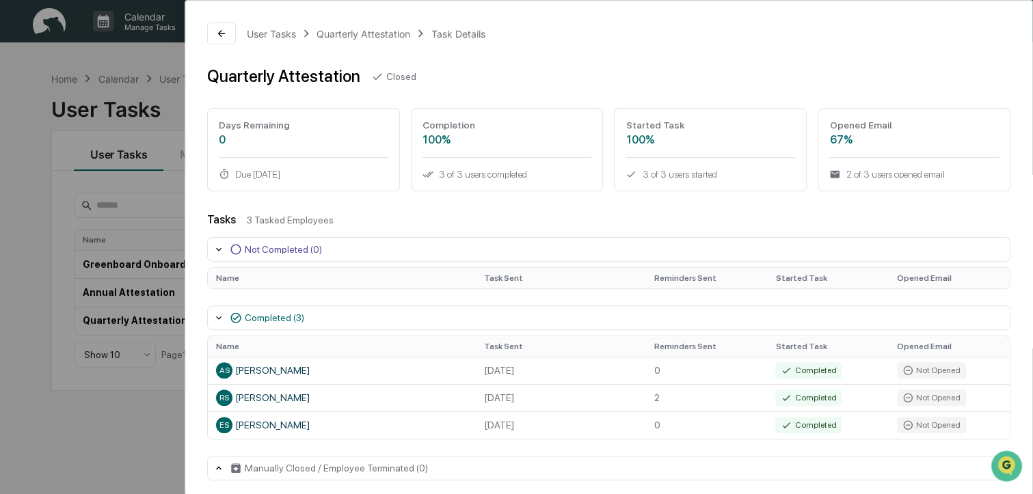
click at [266, 320] on div "Completed (3)" at bounding box center [274, 317] width 59 height 11
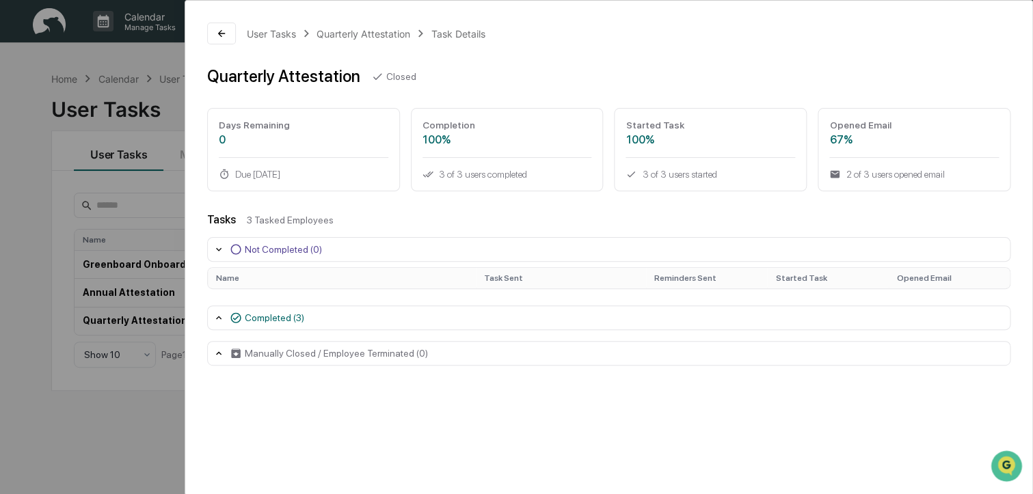
click at [266, 320] on div "Completed (3)" at bounding box center [274, 317] width 59 height 11
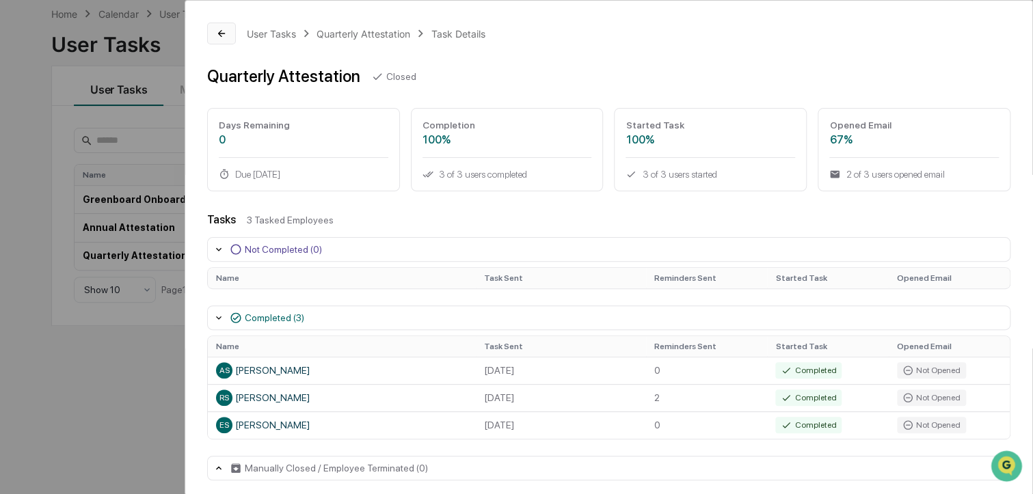
click at [218, 31] on icon at bounding box center [221, 33] width 11 height 11
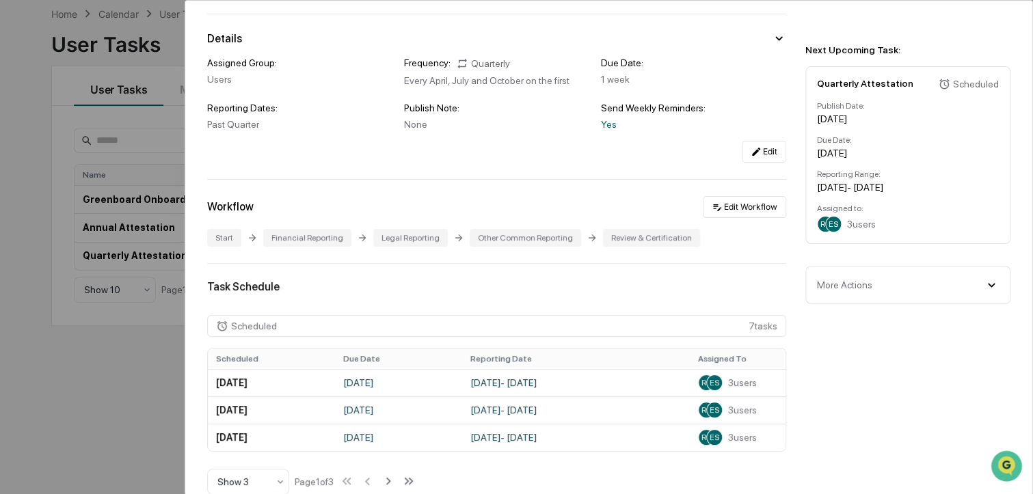
scroll to position [100, 0]
click at [993, 287] on icon at bounding box center [990, 285] width 7 height 4
click at [994, 289] on icon at bounding box center [990, 284] width 15 height 15
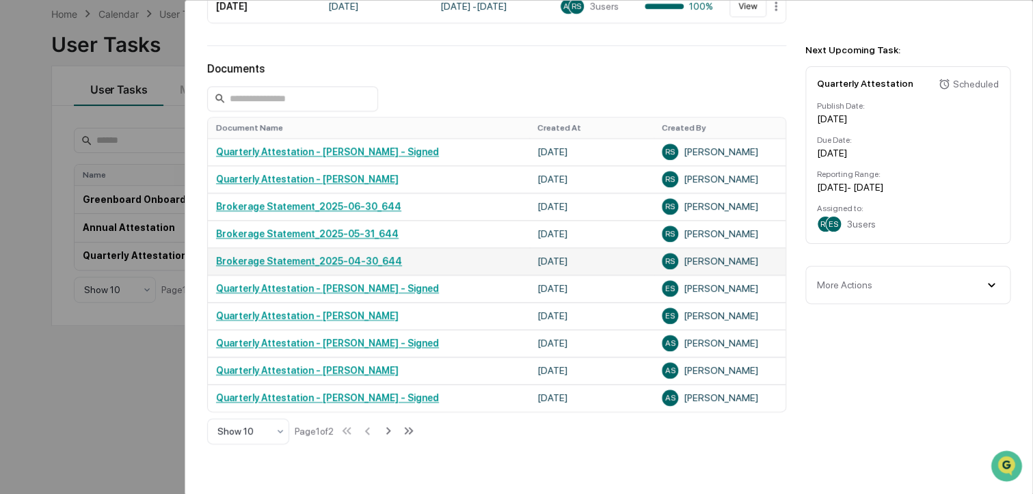
scroll to position [705, 0]
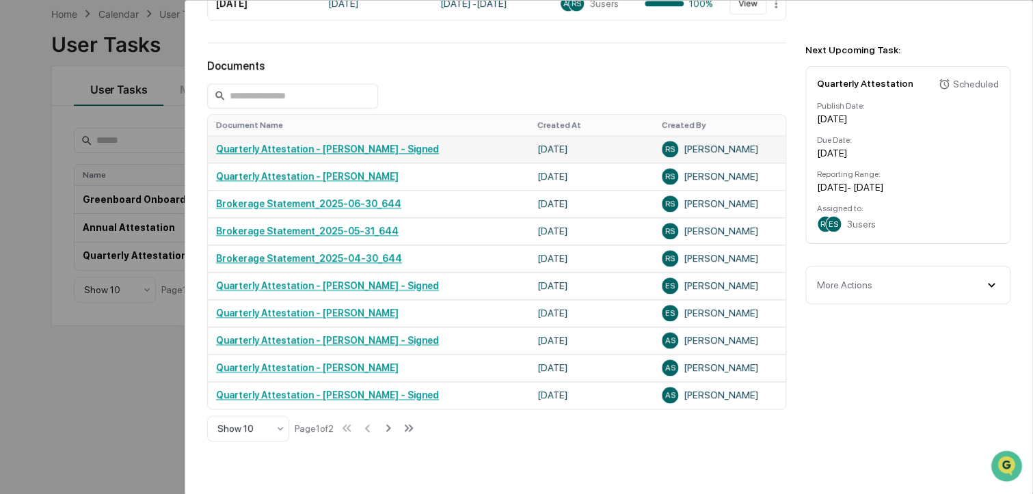
click at [289, 154] on link "Quarterly Attestation - Robert Smith - Signed" at bounding box center [327, 149] width 223 height 11
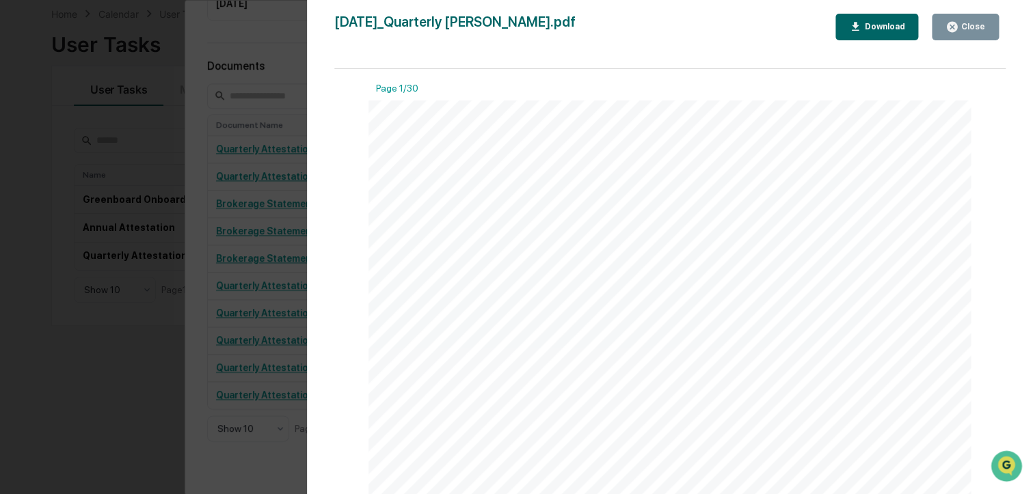
scroll to position [0, 0]
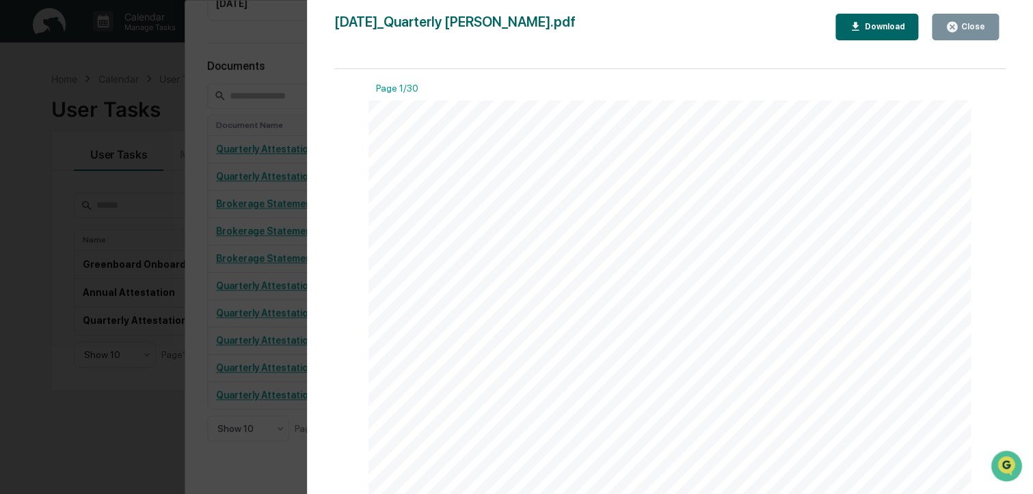
click at [875, 23] on div "Download" at bounding box center [882, 27] width 43 height 10
